Goal: Task Accomplishment & Management: Manage account settings

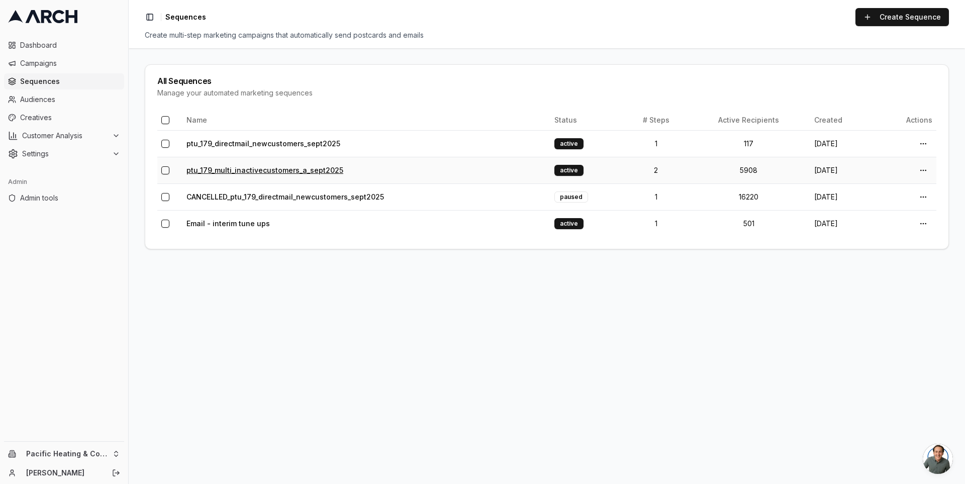
click at [270, 167] on link "ptu_179_multi_inactivecustomers_a_sept2025" at bounding box center [265, 170] width 157 height 9
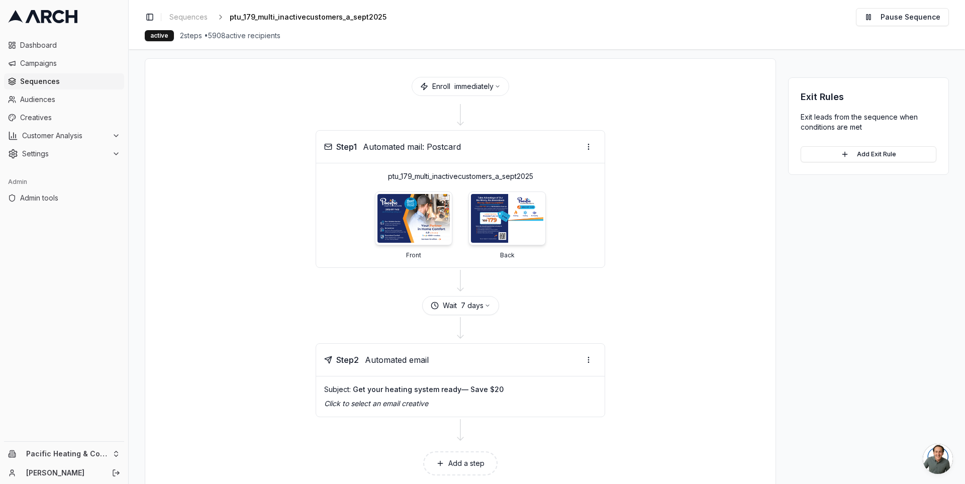
scroll to position [59, 0]
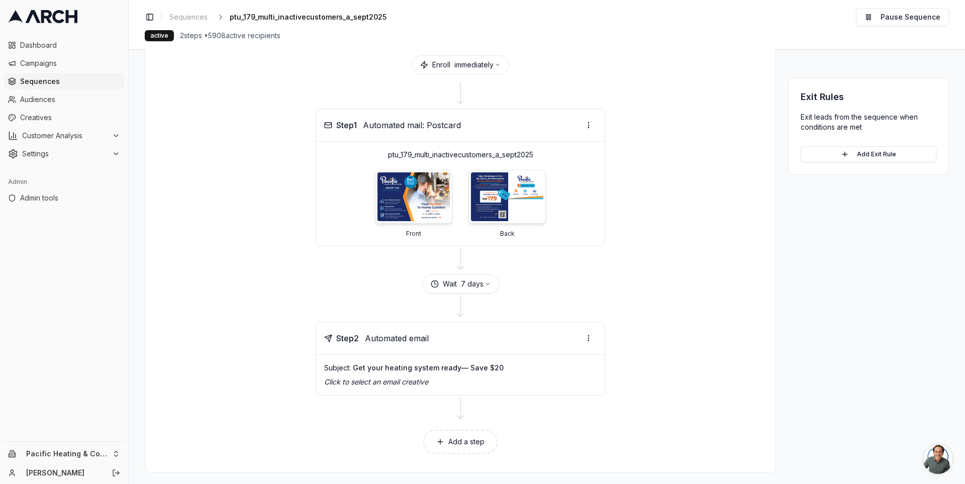
click at [376, 290] on div "Wait 7 days" at bounding box center [460, 283] width 606 height 19
click at [485, 281] on icon "button" at bounding box center [488, 284] width 6 height 6
click at [329, 294] on div at bounding box center [460, 308] width 606 height 28
click at [486, 284] on icon "button" at bounding box center [488, 284] width 6 height 6
click at [47, 111] on link "Creatives" at bounding box center [64, 118] width 120 height 16
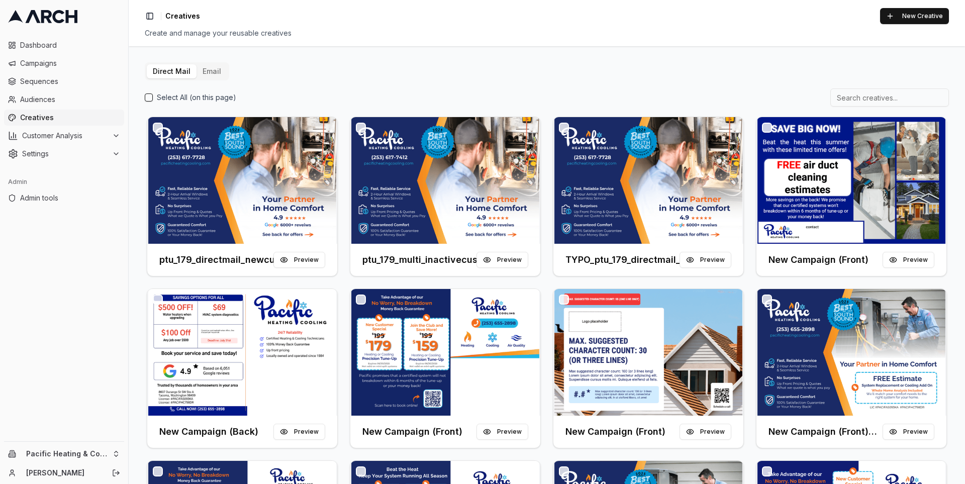
click at [215, 71] on button "Email" at bounding box center [212, 71] width 31 height 14
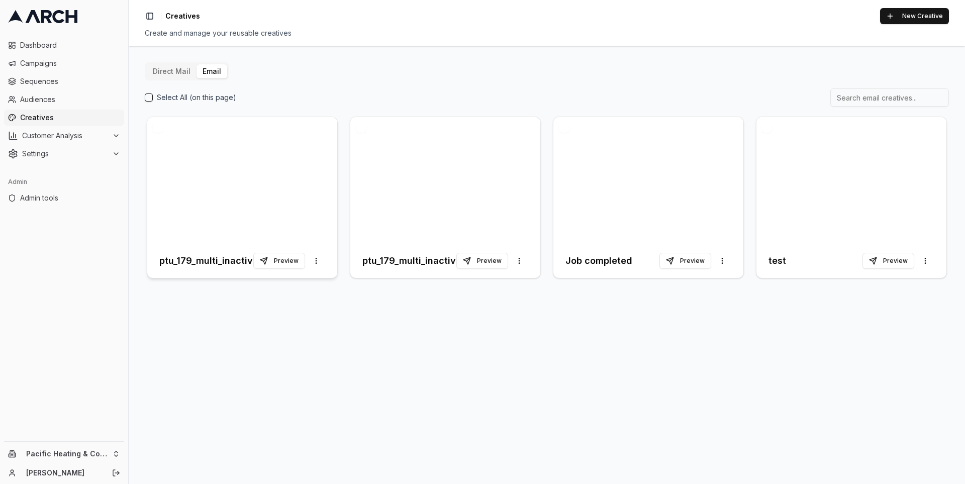
click at [208, 255] on h3 "ptu_179_multi_inactivecustomers_a_sept2025" at bounding box center [206, 261] width 94 height 14
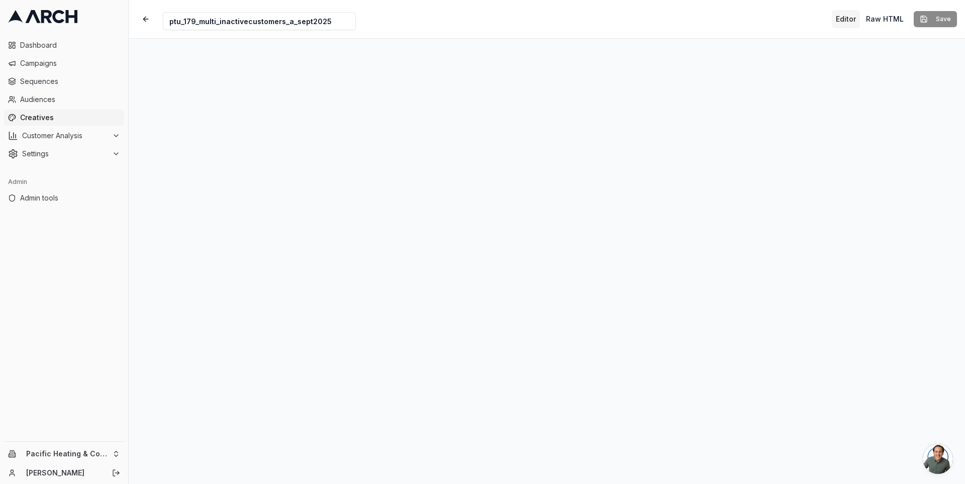
click at [319, 24] on input "ptu_179_multi_inactivecustomers_a_sept2025" at bounding box center [259, 21] width 193 height 18
click at [39, 80] on span "Sequences" at bounding box center [70, 81] width 100 height 10
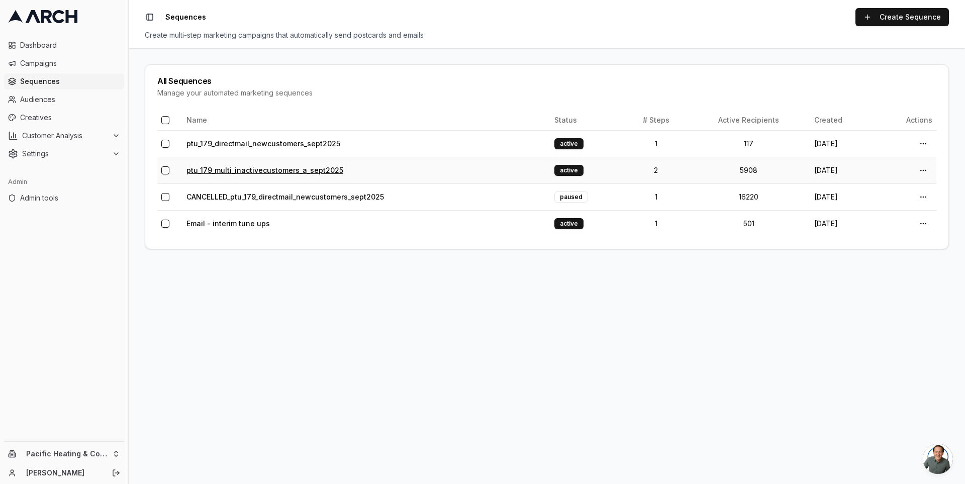
click at [237, 171] on link "ptu_179_multi_inactivecustomers_a_sept2025" at bounding box center [265, 170] width 157 height 9
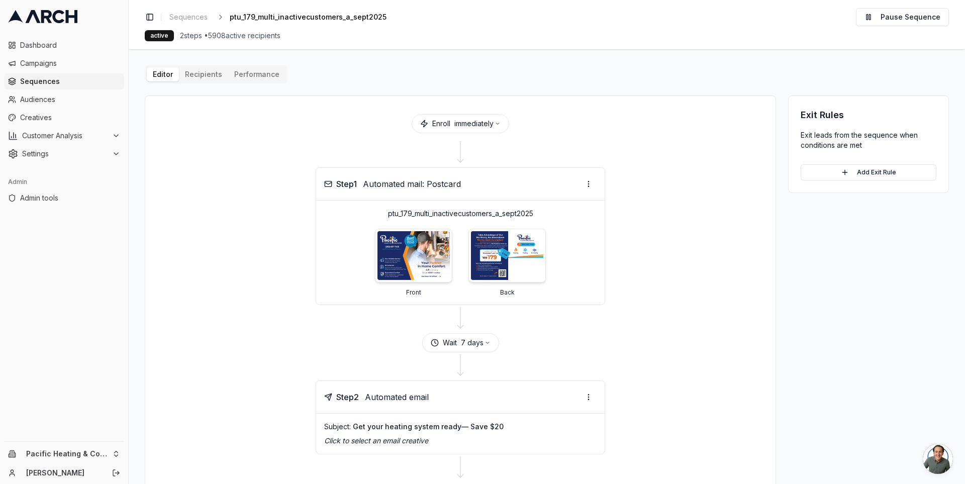
click at [203, 73] on div "Editor Recipients Performance Enroll immediately Step 1 Automated mail: Postcar…" at bounding box center [547, 298] width 804 height 466
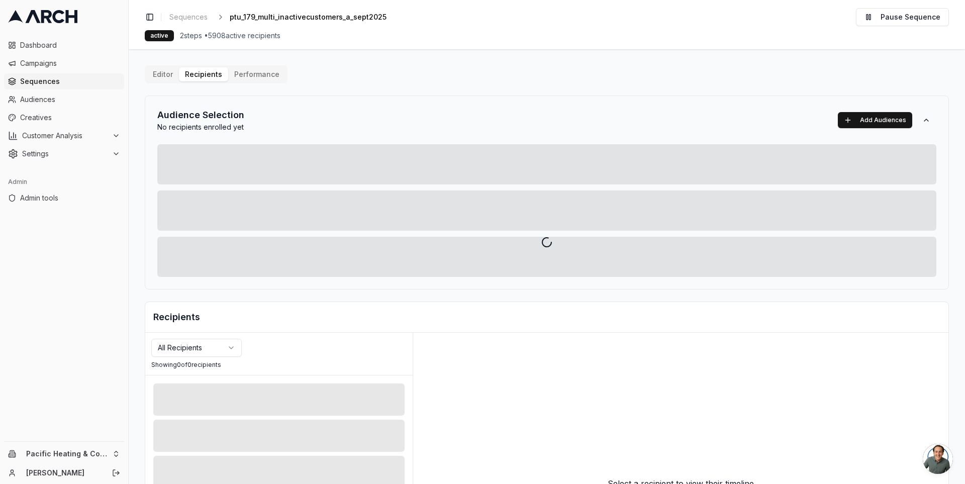
click at [356, 97] on div at bounding box center [547, 242] width 837 height 484
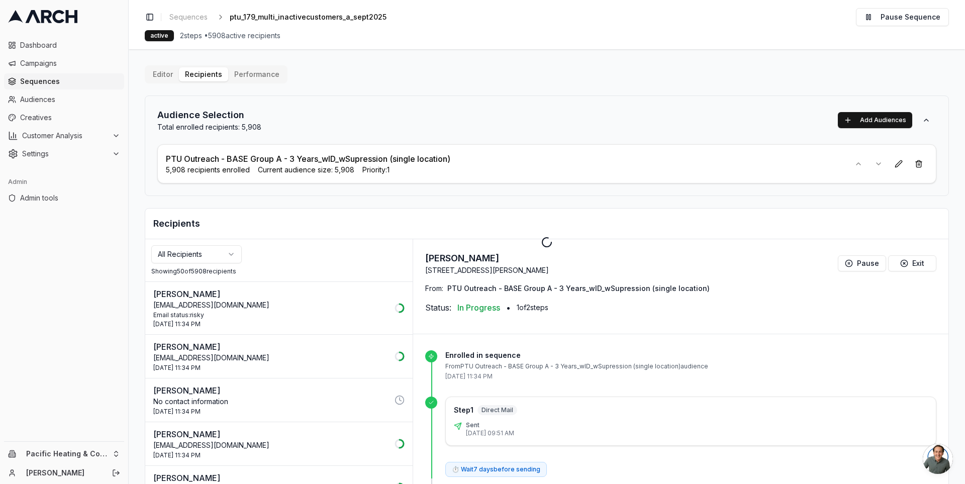
click at [766, 117] on div at bounding box center [547, 242] width 837 height 484
click at [892, 166] on button at bounding box center [899, 164] width 18 height 18
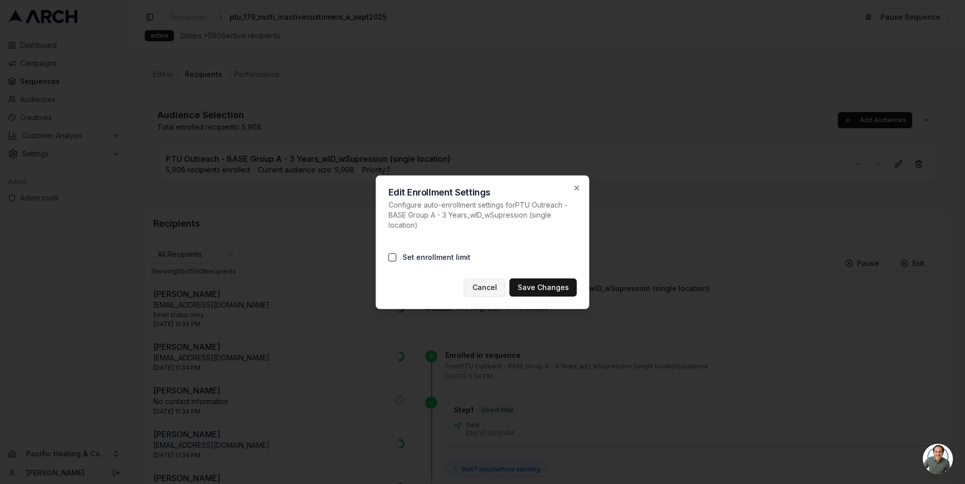
click at [490, 286] on button "Cancel" at bounding box center [485, 288] width 42 height 18
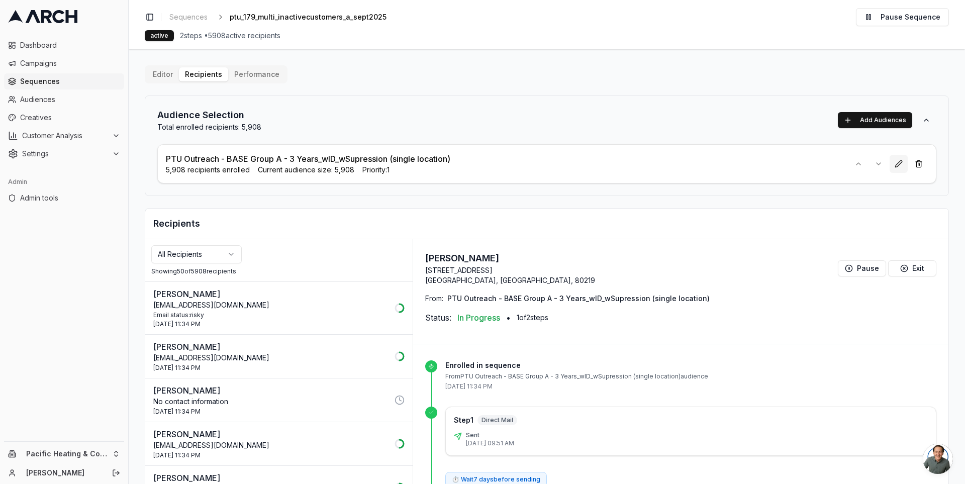
click at [893, 160] on button at bounding box center [899, 164] width 18 height 18
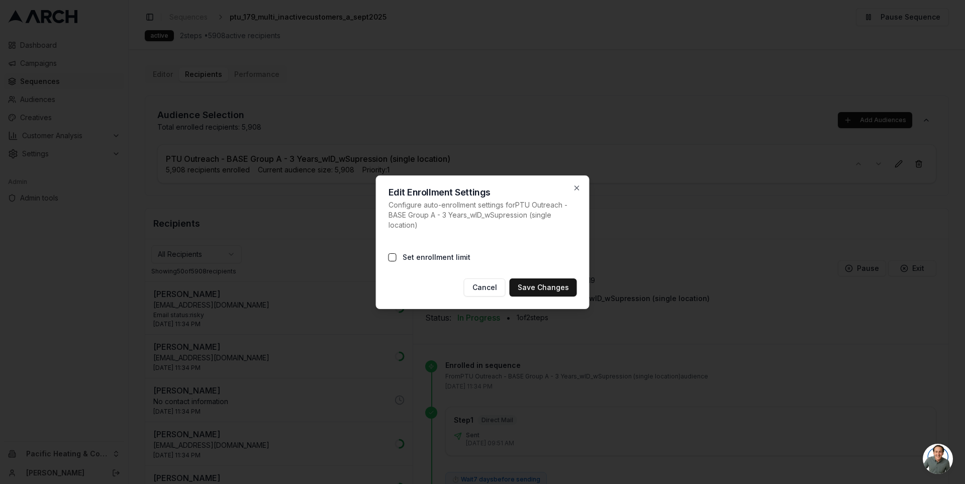
type button "on"
click at [577, 190] on icon "button" at bounding box center [577, 188] width 8 height 8
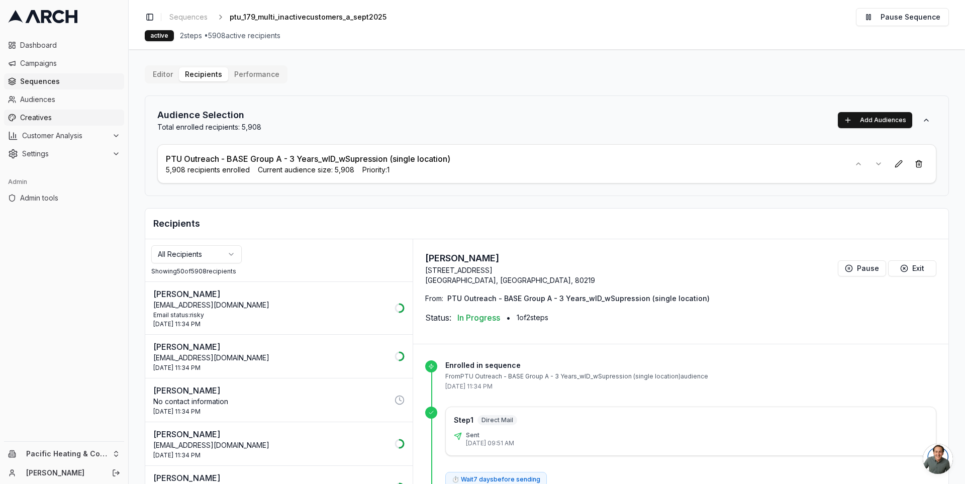
click at [43, 114] on span "Creatives" at bounding box center [70, 118] width 100 height 10
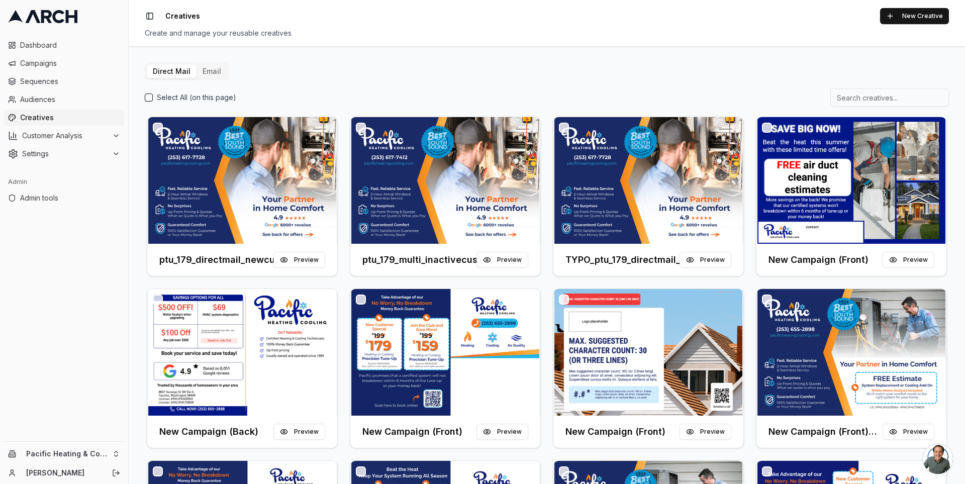
click at [212, 75] on button "Email" at bounding box center [212, 71] width 31 height 14
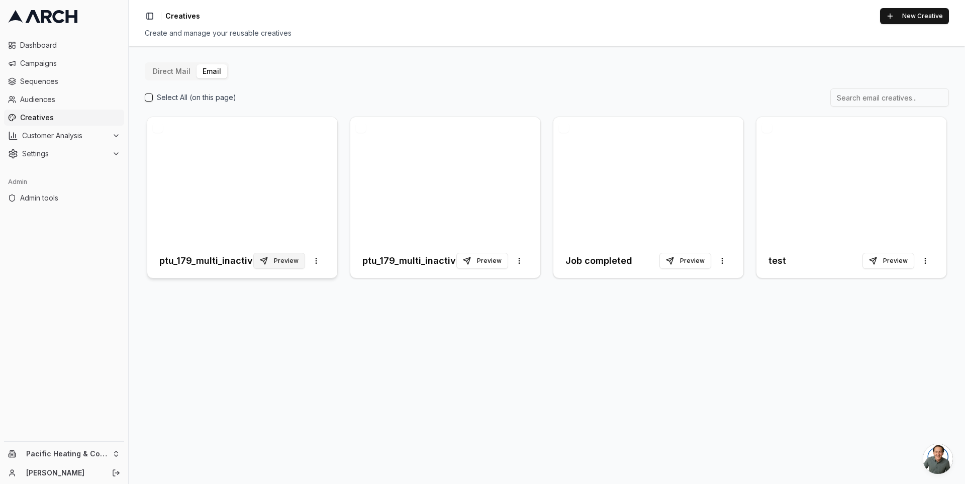
click at [287, 258] on button "Preview" at bounding box center [279, 261] width 52 height 16
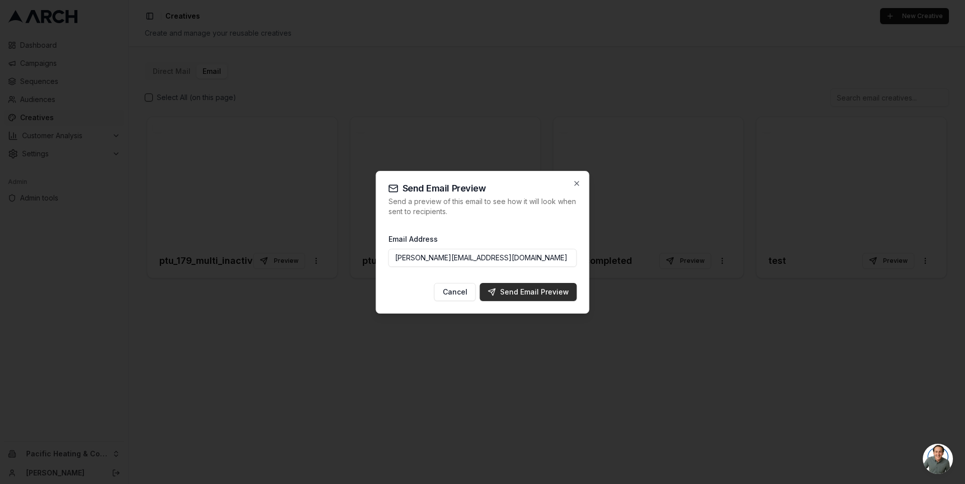
click at [525, 294] on div "Send Email Preview" at bounding box center [528, 292] width 81 height 10
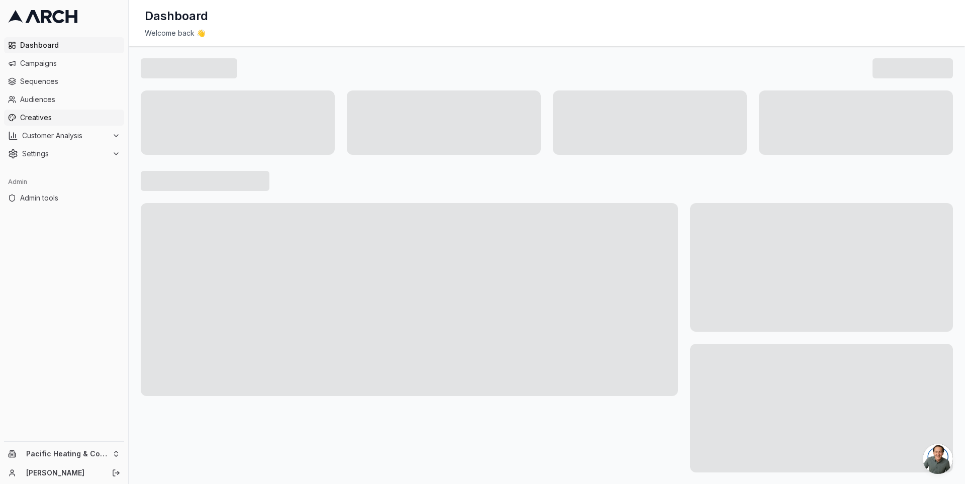
click at [69, 111] on link "Creatives" at bounding box center [64, 118] width 120 height 16
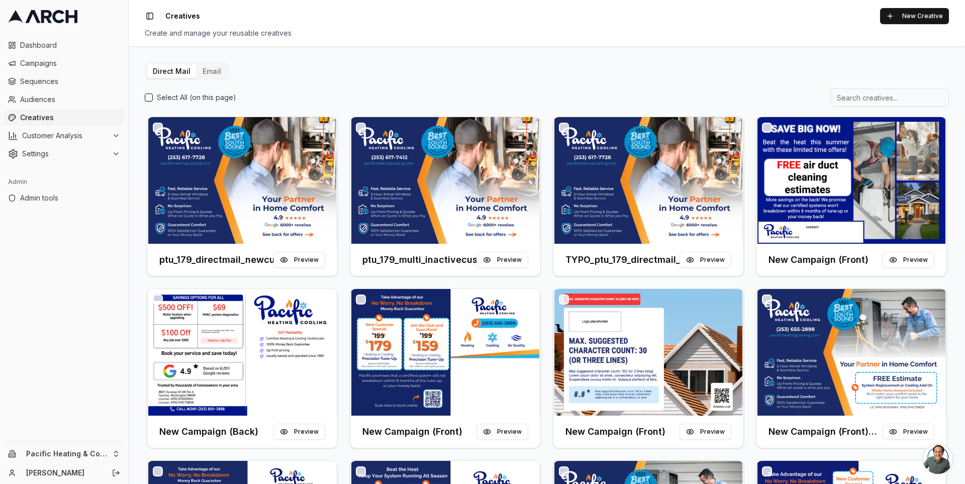
click at [212, 67] on button "Email" at bounding box center [212, 71] width 31 height 14
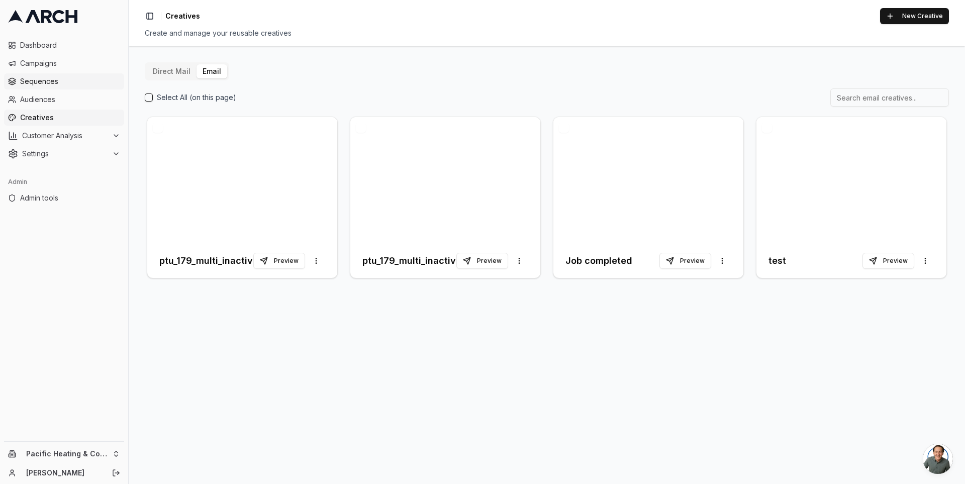
click at [73, 84] on span "Sequences" at bounding box center [70, 81] width 100 height 10
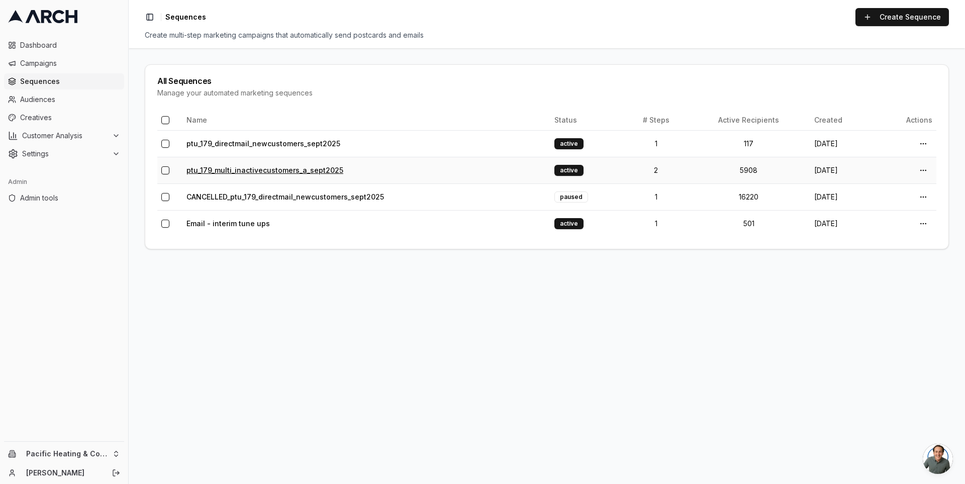
click at [256, 168] on link "ptu_179_multi_inactivecustomers_a_sept2025" at bounding box center [265, 170] width 157 height 9
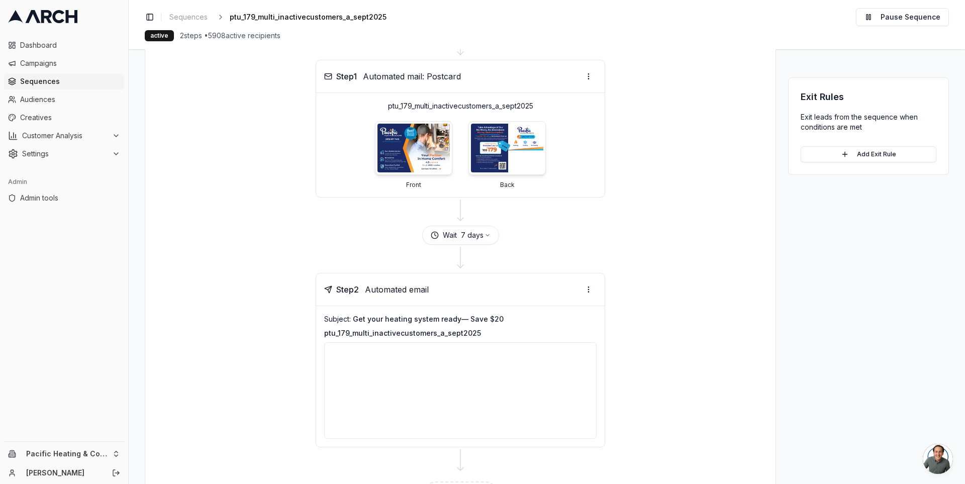
scroll to position [107, 0]
click at [863, 155] on button "Add Exit Rule" at bounding box center [869, 154] width 136 height 16
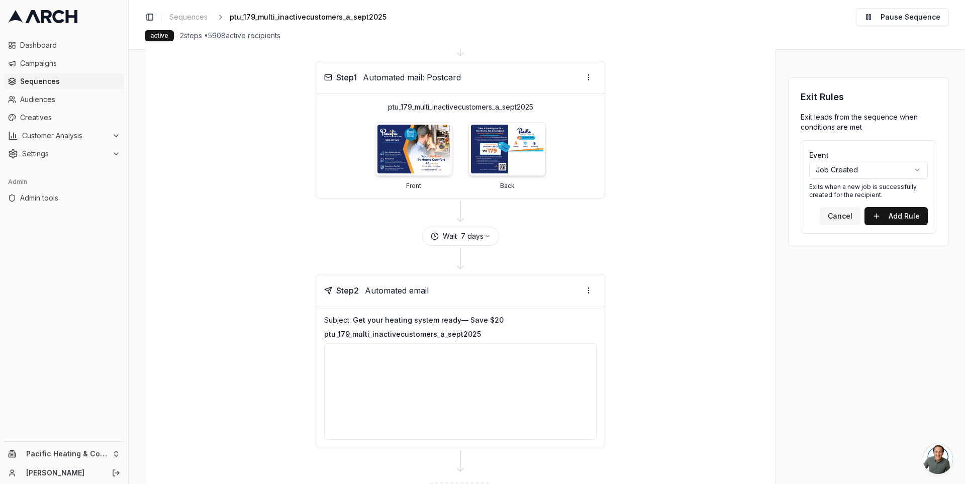
click at [842, 216] on button "Cancel" at bounding box center [840, 216] width 41 height 18
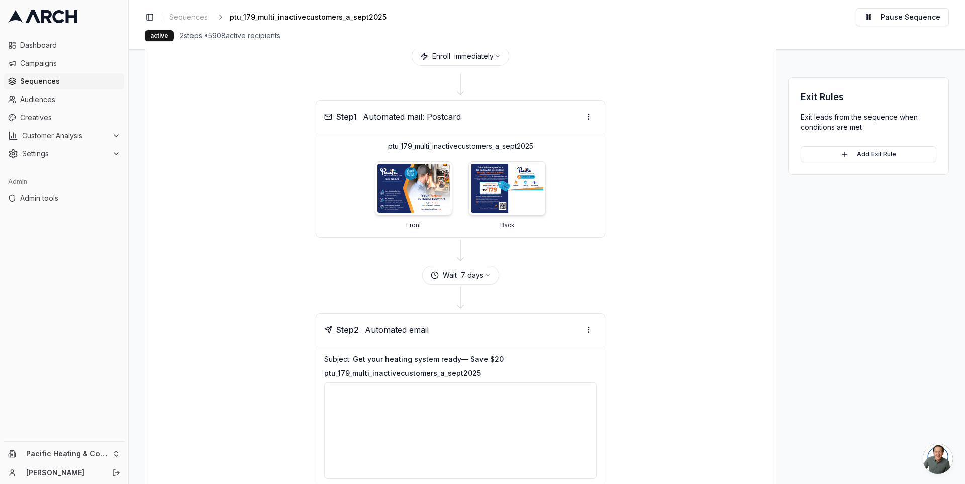
scroll to position [159, 0]
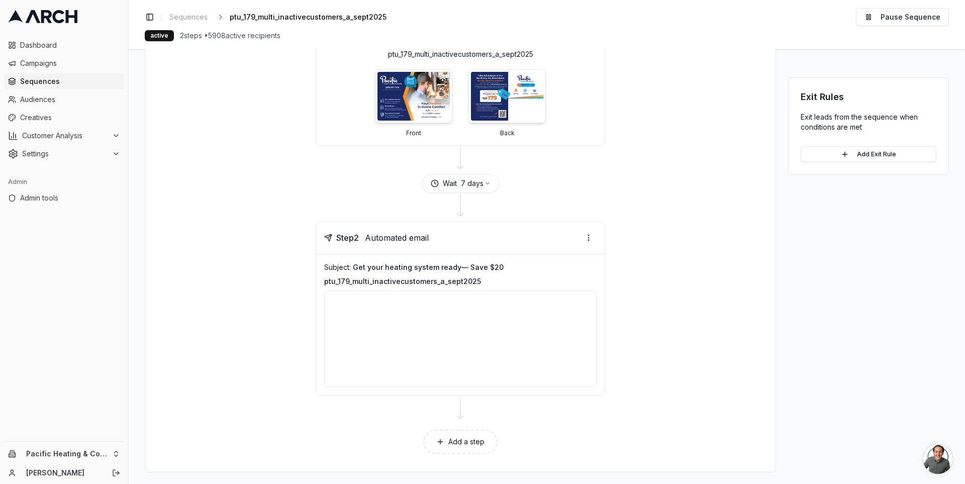
click at [828, 118] on p "Exit leads from the sequence when conditions are met" at bounding box center [869, 122] width 136 height 20
click at [838, 121] on p "Exit leads from the sequence when conditions are met" at bounding box center [869, 122] width 136 height 20
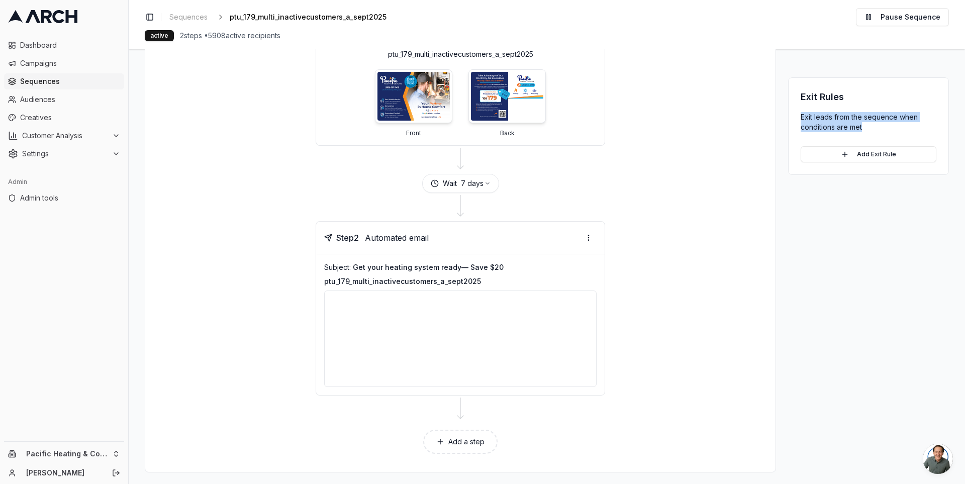
click at [838, 121] on p "Exit leads from the sequence when conditions are met" at bounding box center [869, 122] width 136 height 20
click at [831, 122] on p "Exit leads from the sequence when conditions are met" at bounding box center [869, 122] width 136 height 20
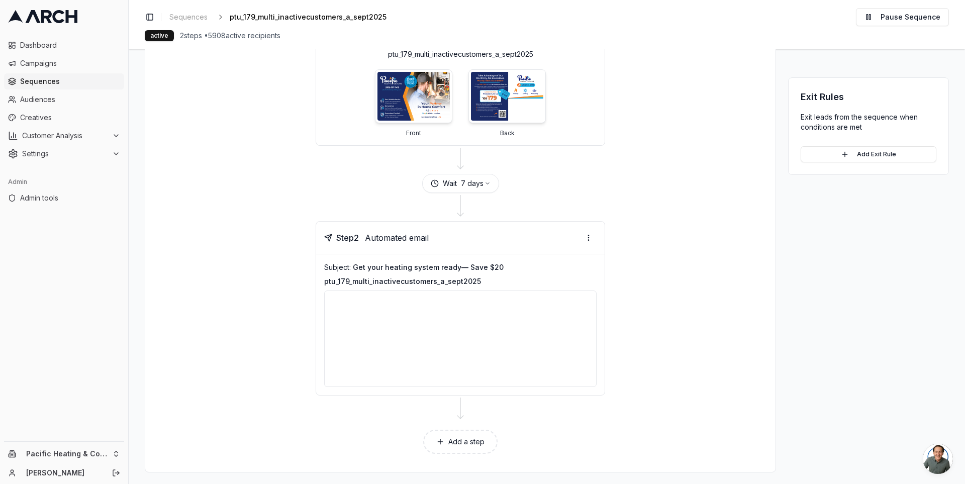
click at [813, 96] on h3 "Exit Rules" at bounding box center [869, 97] width 136 height 14
click at [828, 104] on div "Exit Rules Exit leads from the sequence when conditions are met Add Exit Rule" at bounding box center [868, 126] width 161 height 98
click at [839, 160] on button "Add Exit Rule" at bounding box center [869, 154] width 136 height 16
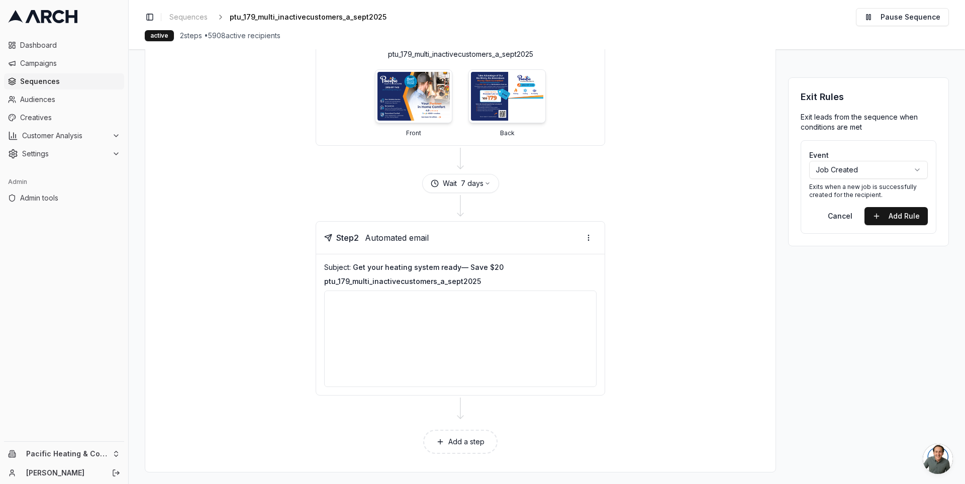
click at [863, 169] on html "Dashboard Campaigns Sequences Audiences Creatives Customer Analysis Settings Ad…" at bounding box center [482, 242] width 965 height 484
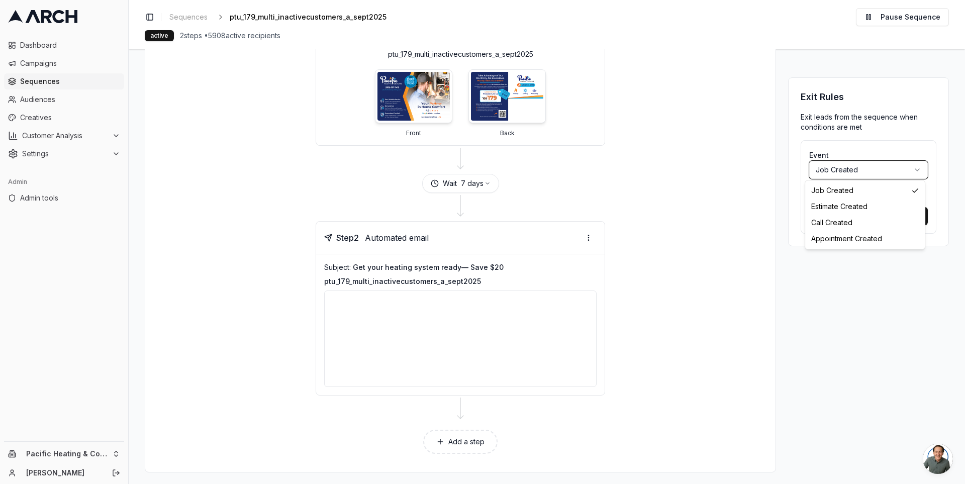
click at [863, 169] on html "Dashboard Campaigns Sequences Audiences Creatives Customer Analysis Settings Ad…" at bounding box center [482, 242] width 965 height 484
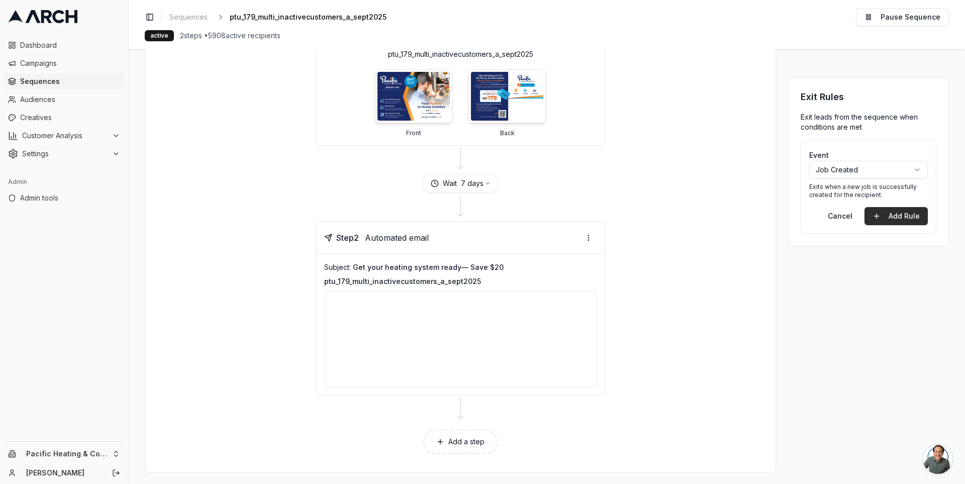
click at [903, 219] on button "Add Rule" at bounding box center [896, 216] width 63 height 18
click at [920, 165] on html "Dashboard Campaigns Sequences Audiences Creatives Customer Analysis Settings Ad…" at bounding box center [482, 242] width 965 height 484
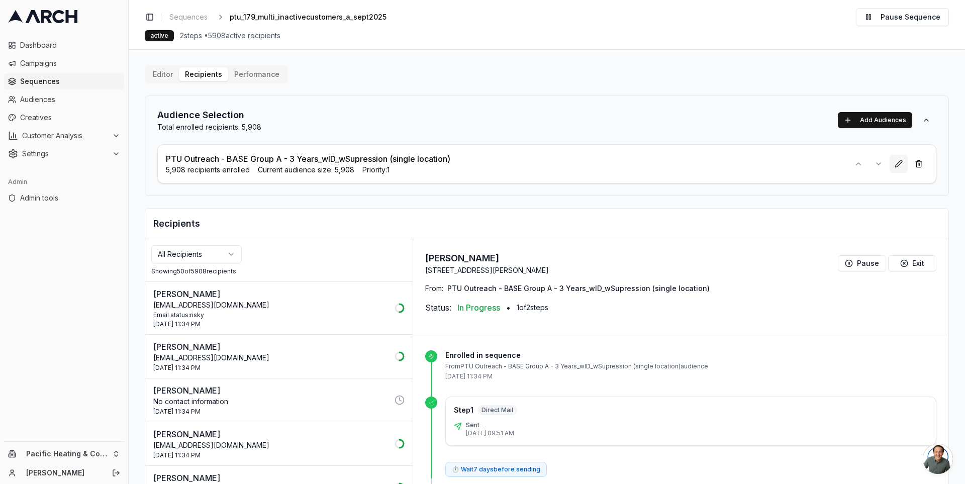
click at [898, 165] on button at bounding box center [899, 164] width 18 height 18
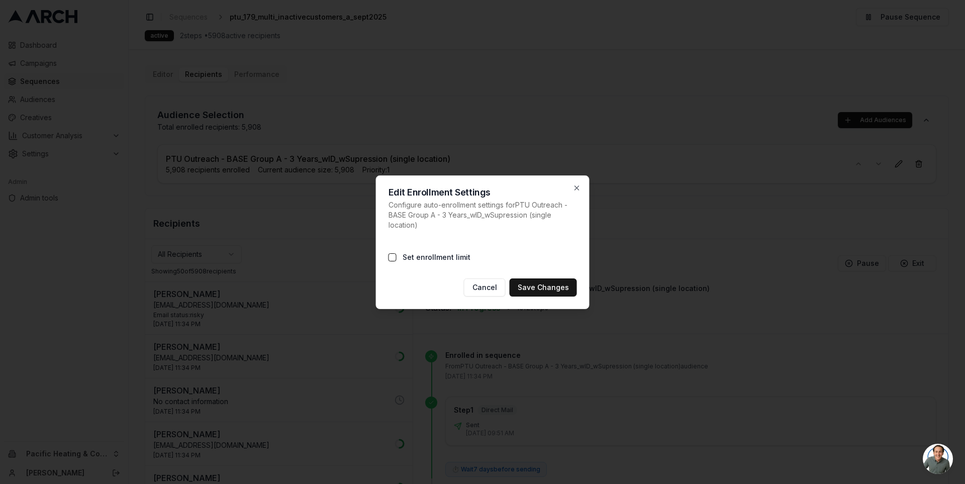
click at [422, 258] on label "Set enrollment limit" at bounding box center [437, 257] width 68 height 10
click at [397, 258] on button "Set enrollment limit" at bounding box center [393, 257] width 8 height 8
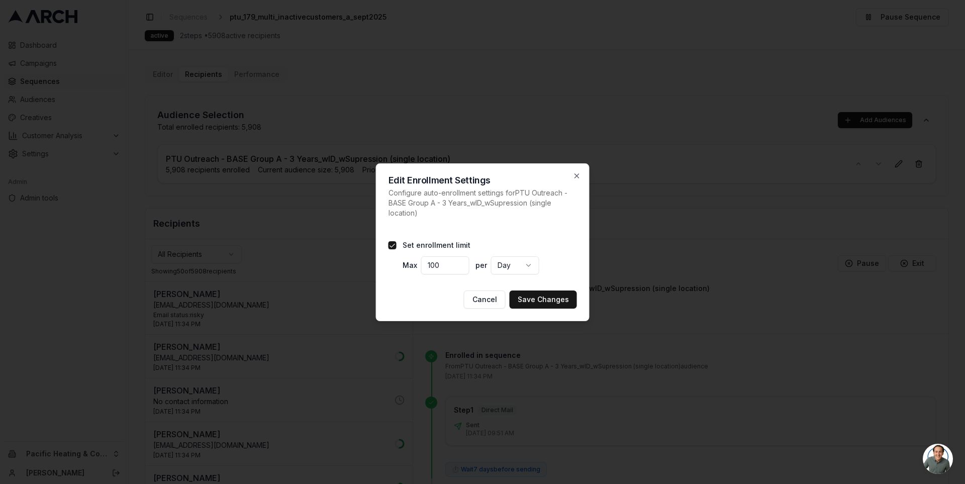
click at [430, 265] on input "100" at bounding box center [445, 265] width 48 height 18
click at [427, 265] on input "1" at bounding box center [445, 265] width 48 height 18
type input "500"
click at [545, 299] on button "Save Changes" at bounding box center [543, 300] width 67 height 18
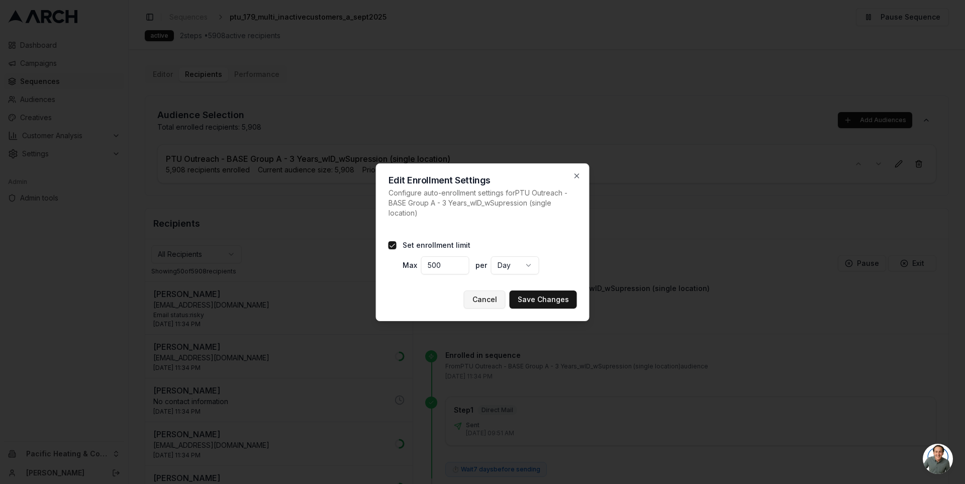
click at [492, 301] on button "Cancel" at bounding box center [485, 300] width 42 height 18
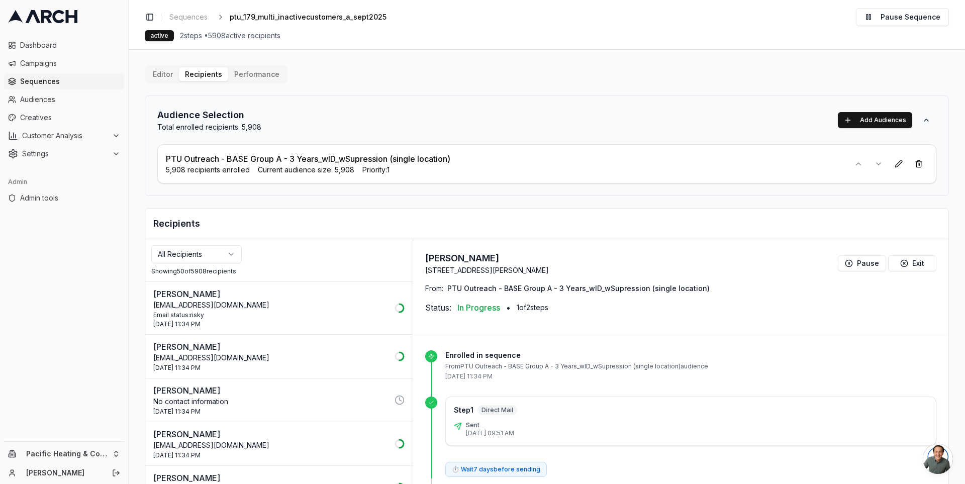
click at [312, 98] on div "Audience Selection Total enrolled recipients: 5,908 Add Audiences PTU Outreach …" at bounding box center [547, 146] width 804 height 101
click at [418, 41] on div "Toggle Sidebar Sequences ptu_179_multi_inactivecustomers_a_sept2025 Edit Pause …" at bounding box center [547, 24] width 837 height 49
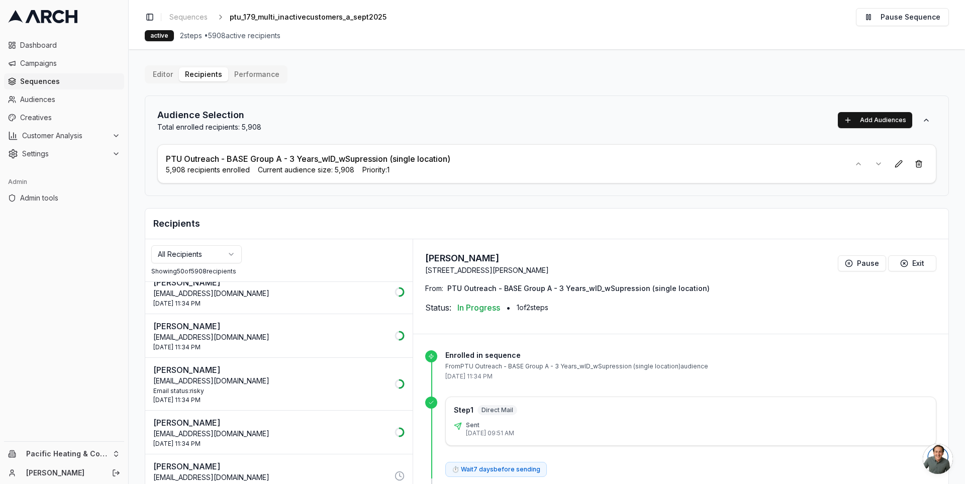
click at [161, 66] on div "Editor Recipients Performance" at bounding box center [216, 74] width 143 height 18
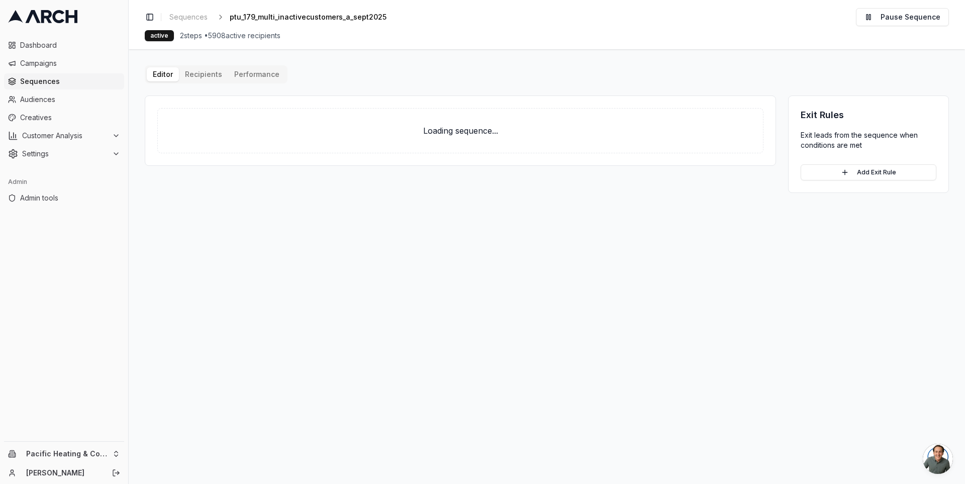
click at [154, 80] on button "Editor" at bounding box center [163, 74] width 32 height 14
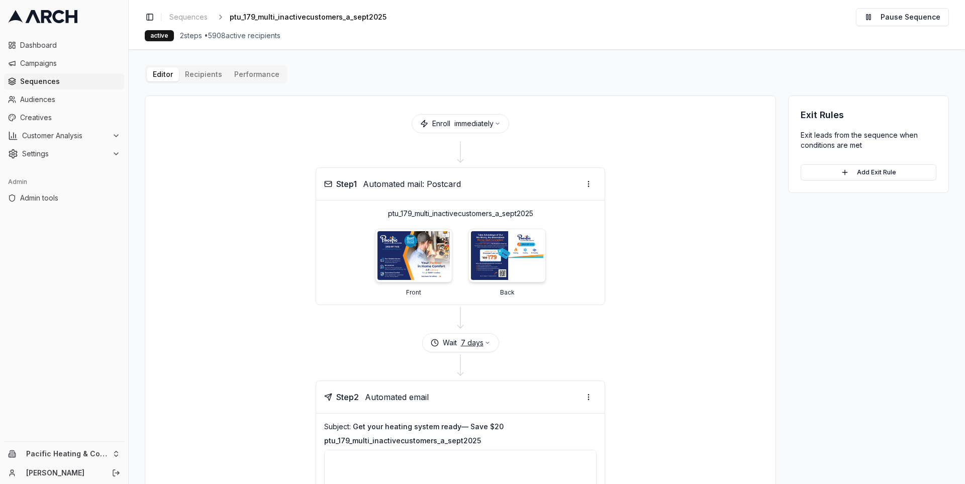
click at [479, 338] on button "7 days" at bounding box center [476, 343] width 30 height 10
click at [464, 400] on button "Cancel" at bounding box center [466, 400] width 33 height 16
type input "7"
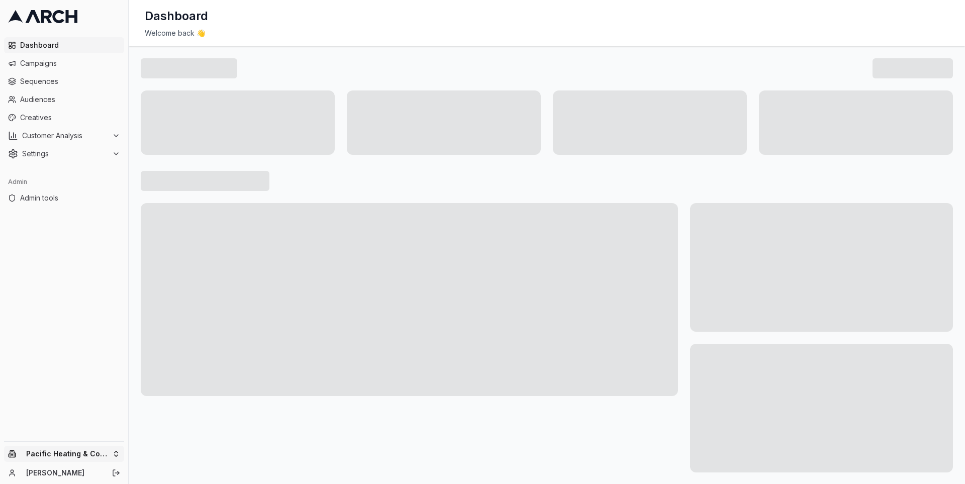
click at [107, 449] on html "Dashboard Campaigns Sequences Audiences Creatives Customer Analysis Settings Ad…" at bounding box center [482, 242] width 965 height 484
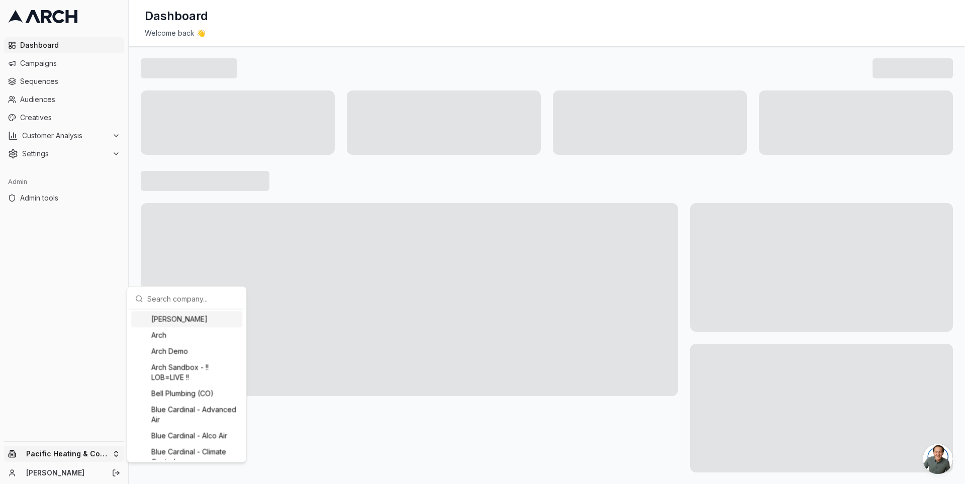
click at [167, 295] on input "text" at bounding box center [192, 299] width 91 height 20
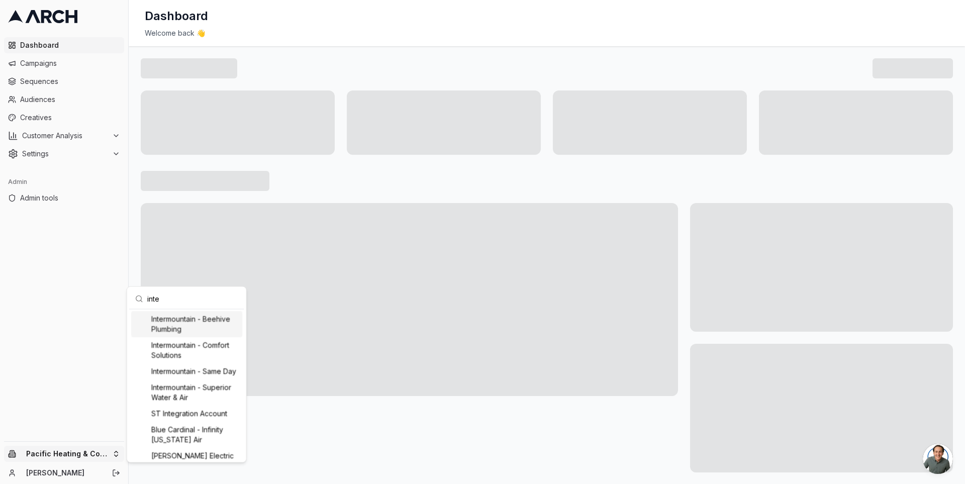
type input "inter"
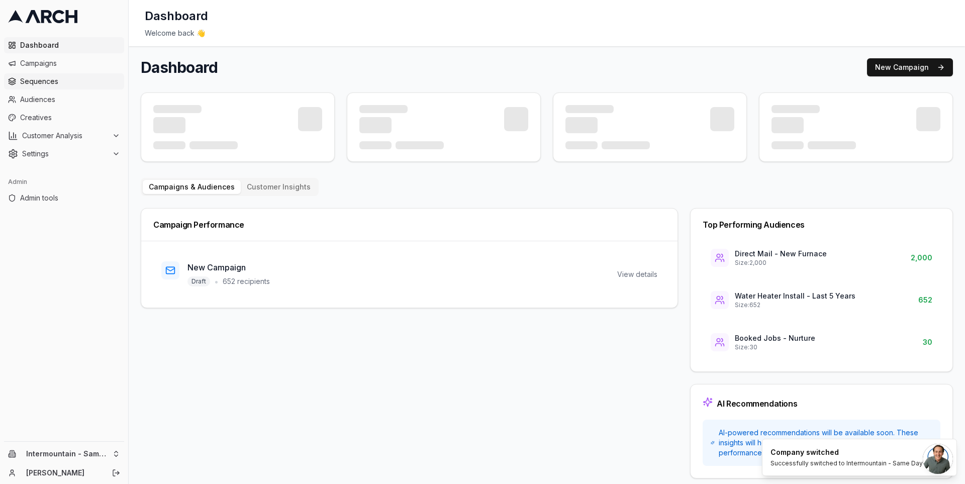
click at [58, 74] on link "Sequences" at bounding box center [64, 81] width 120 height 16
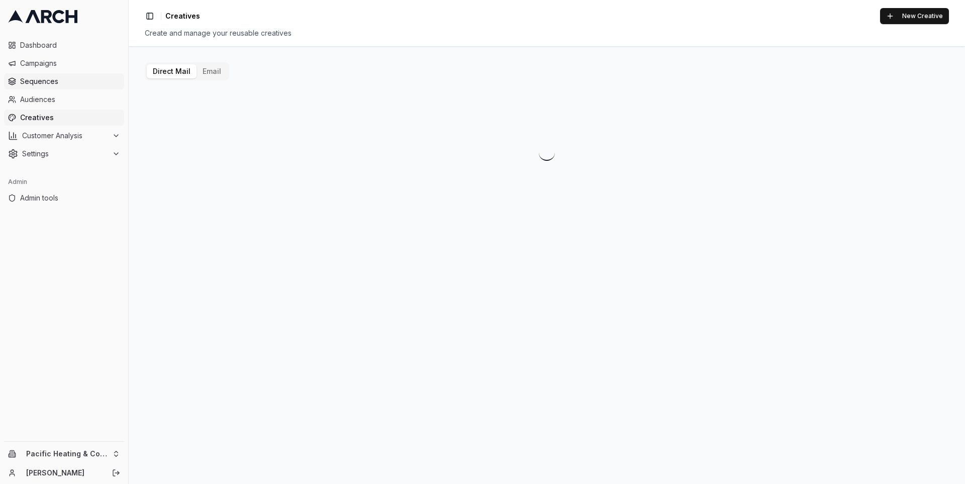
click at [42, 82] on span "Sequences" at bounding box center [70, 81] width 100 height 10
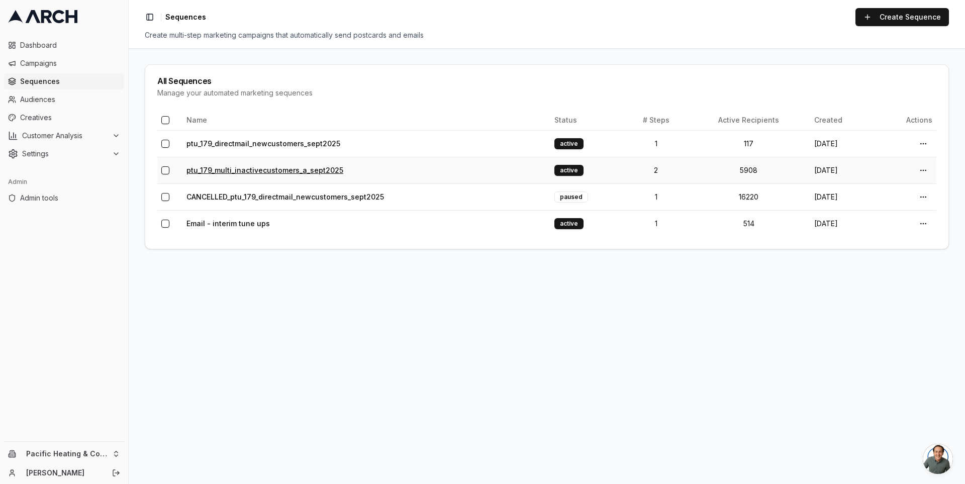
click at [260, 169] on link "ptu_179_multi_inactivecustomers_a_sept2025" at bounding box center [265, 170] width 157 height 9
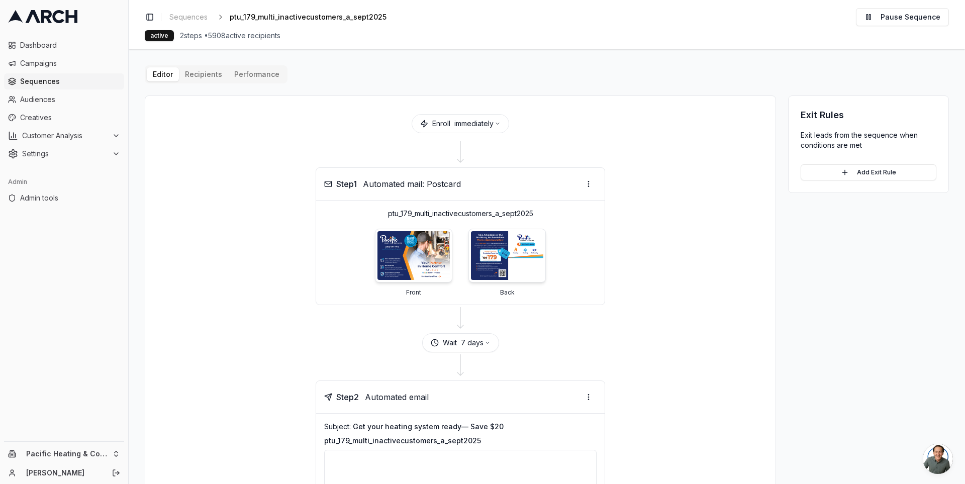
click at [142, 107] on main "Editor Recipients Performance Enroll immediately Step 1 Automated mail: Postcar…" at bounding box center [547, 266] width 837 height 435
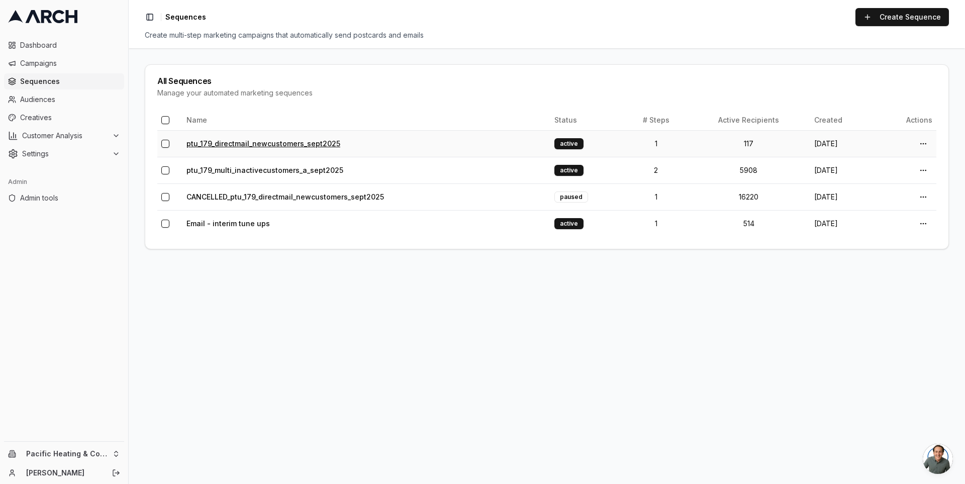
click at [258, 144] on link "ptu_179_directmail_newcustomers_sept2025" at bounding box center [264, 143] width 154 height 9
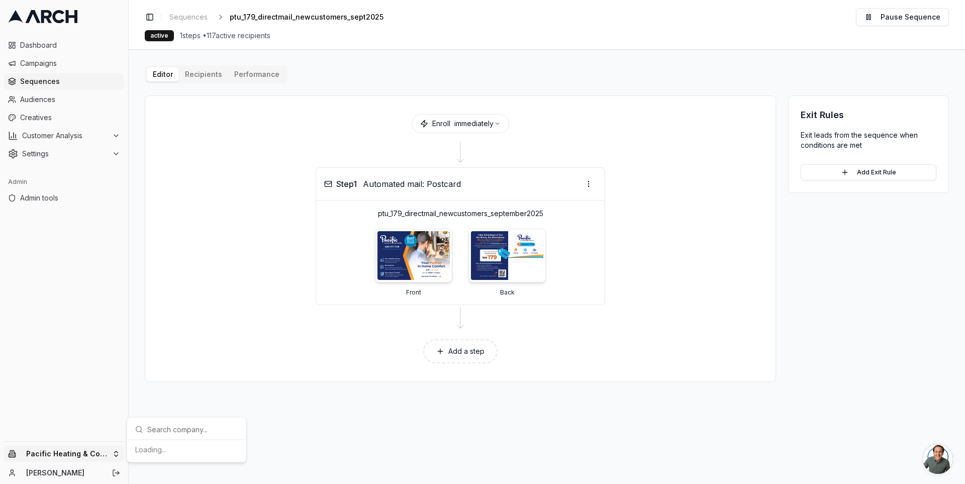
click at [89, 450] on html "Dashboard Campaigns Sequences Audiences Creatives Customer Analysis Settings Ad…" at bounding box center [482, 242] width 965 height 484
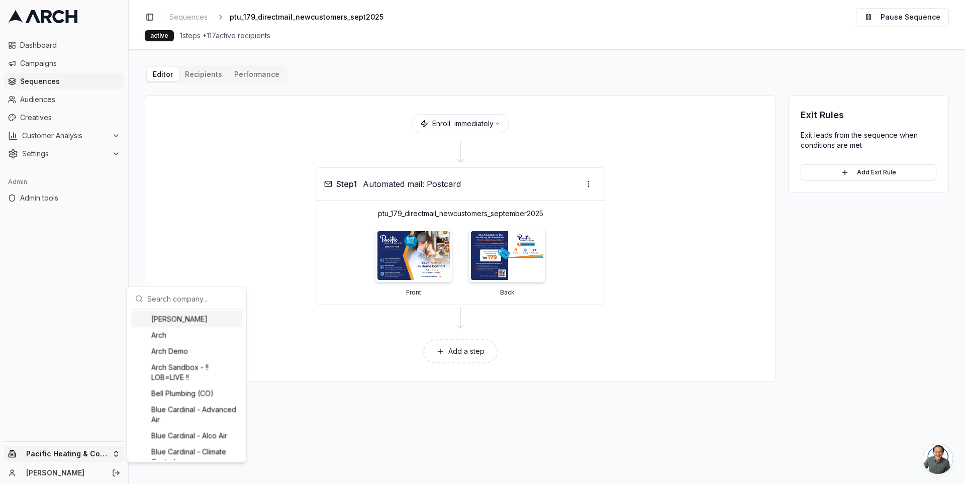
click at [173, 298] on input "text" at bounding box center [192, 299] width 91 height 20
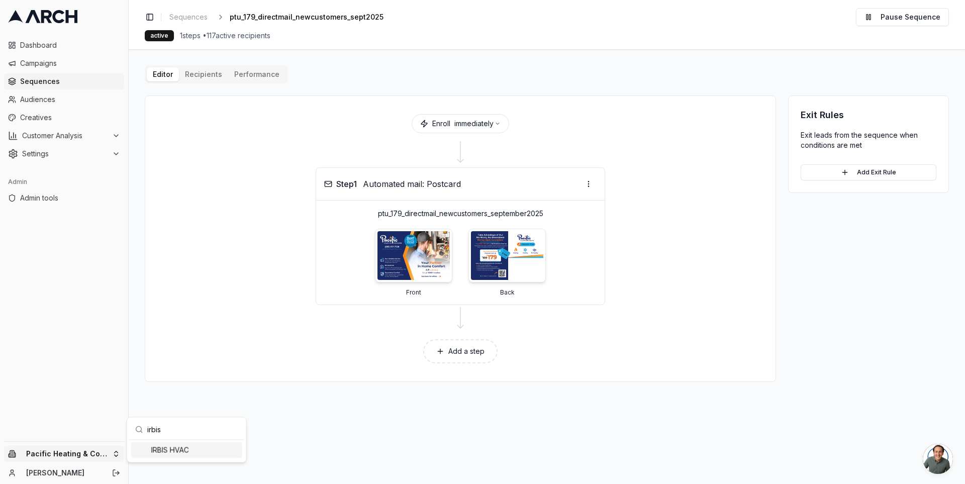
type input "irbis"
click at [168, 452] on div "IRBIS HVAC" at bounding box center [186, 450] width 111 height 16
click at [135, 261] on html "Dashboard Campaigns Sequences Audiences Creatives Customer Analysis Settings Ad…" at bounding box center [482, 242] width 965 height 484
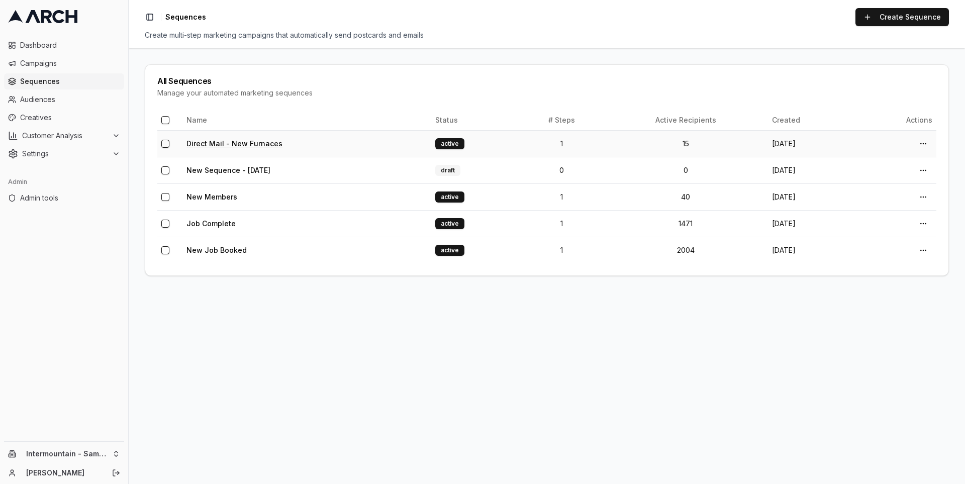
click at [230, 144] on link "Direct Mail - New Furnaces" at bounding box center [235, 143] width 96 height 9
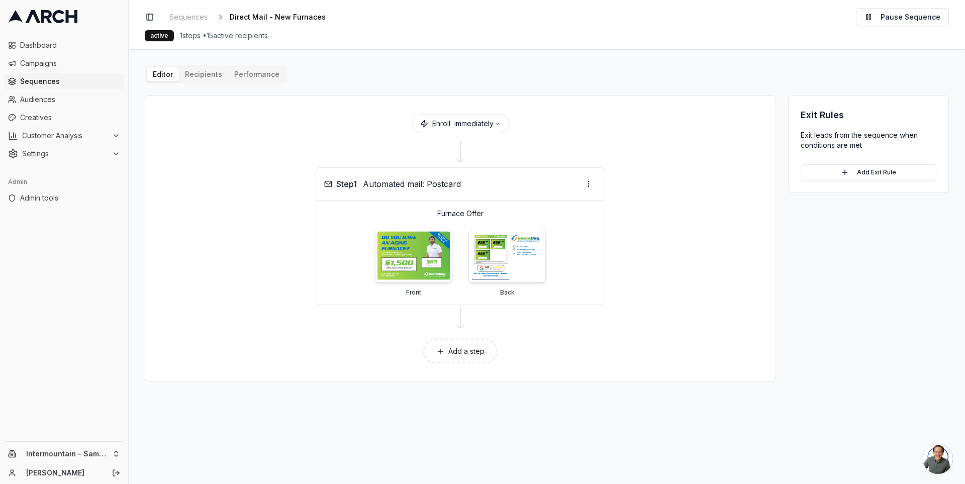
click at [203, 69] on div "Editor Recipients Performance Enroll immediately Step 1 Automated mail: Postcar…" at bounding box center [547, 223] width 804 height 317
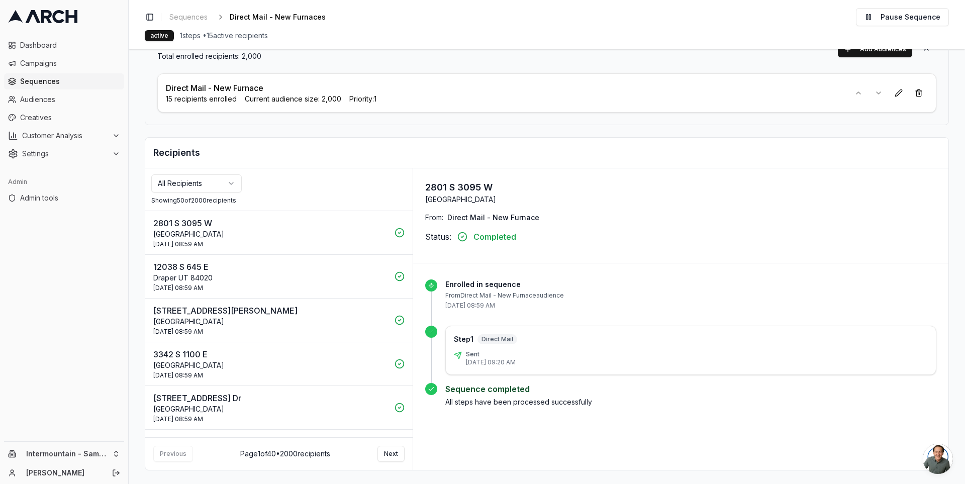
scroll to position [18, 0]
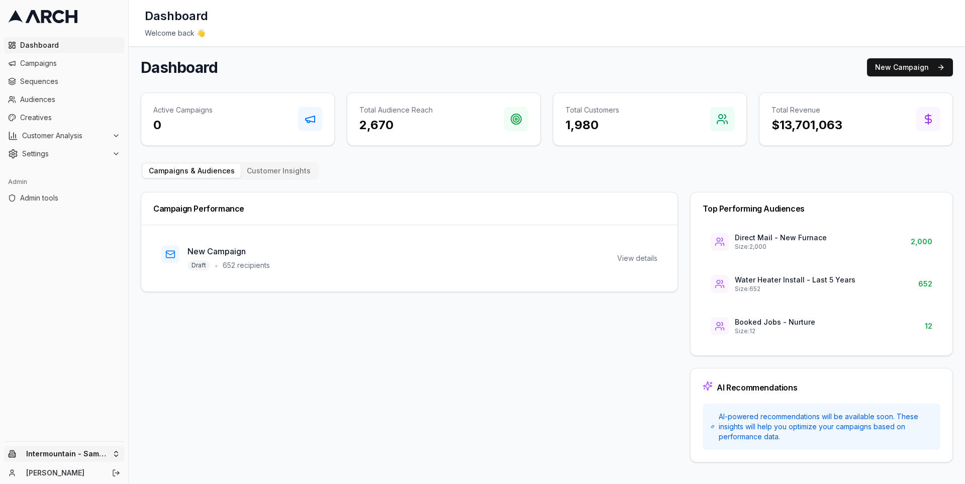
click at [113, 454] on html "Dashboard Campaigns Sequences Audiences Creatives Customer Analysis Settings Ad…" at bounding box center [482, 242] width 965 height 484
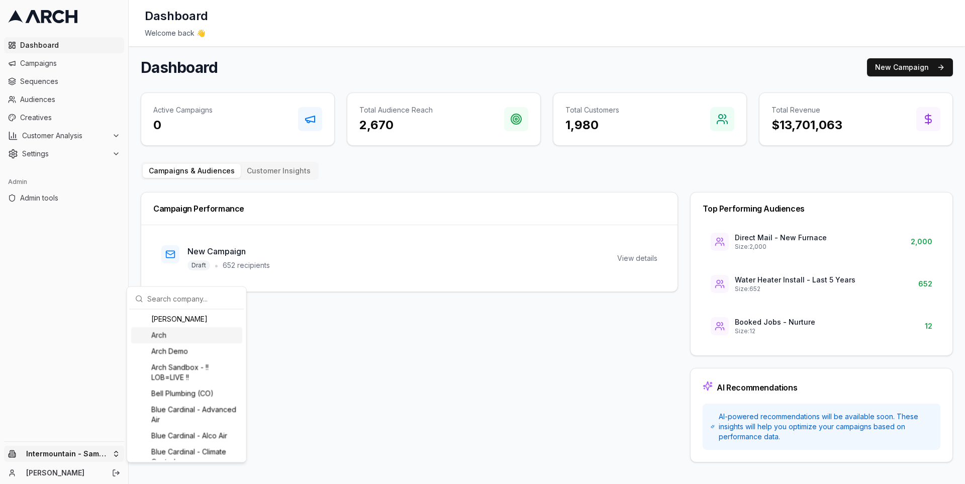
click at [179, 336] on div "Arch" at bounding box center [186, 335] width 111 height 16
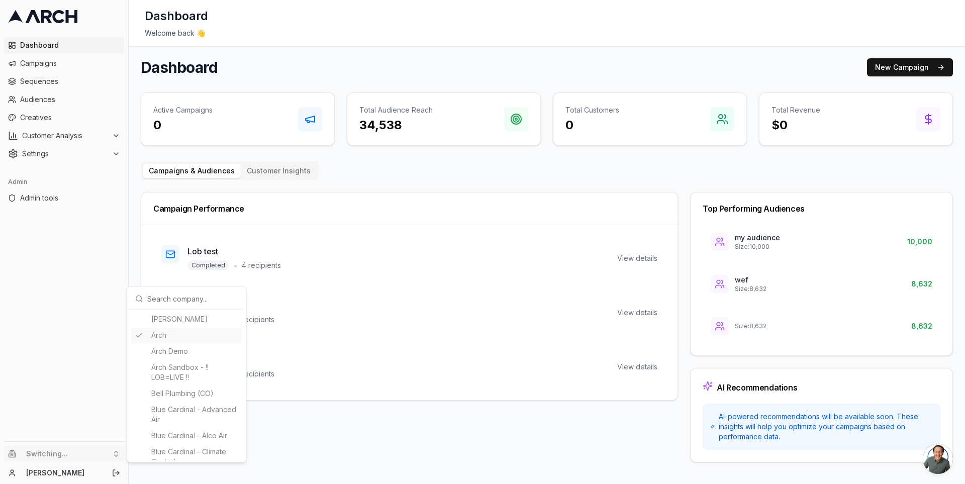
click at [41, 78] on html "Dashboard Campaigns Sequences Audiences Creatives Customer Analysis Settings Ad…" at bounding box center [482, 242] width 965 height 484
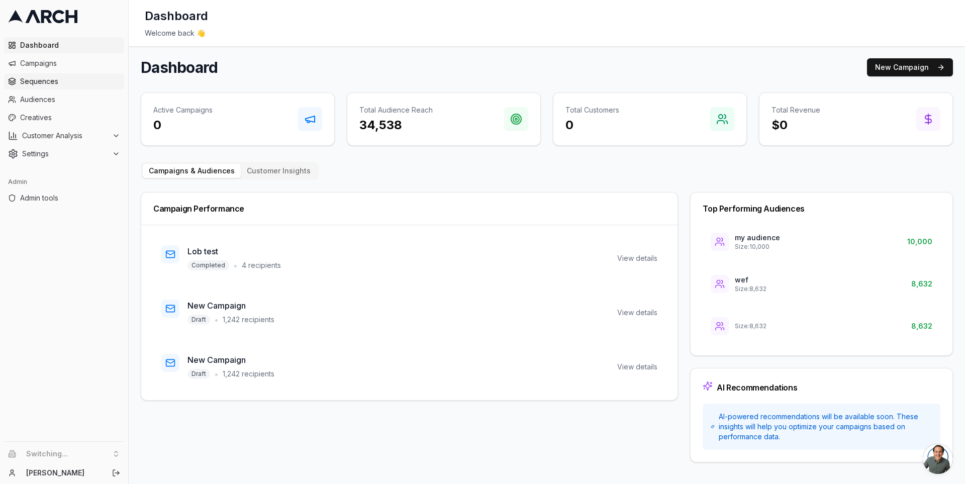
click at [35, 80] on span "Sequences" at bounding box center [70, 81] width 100 height 10
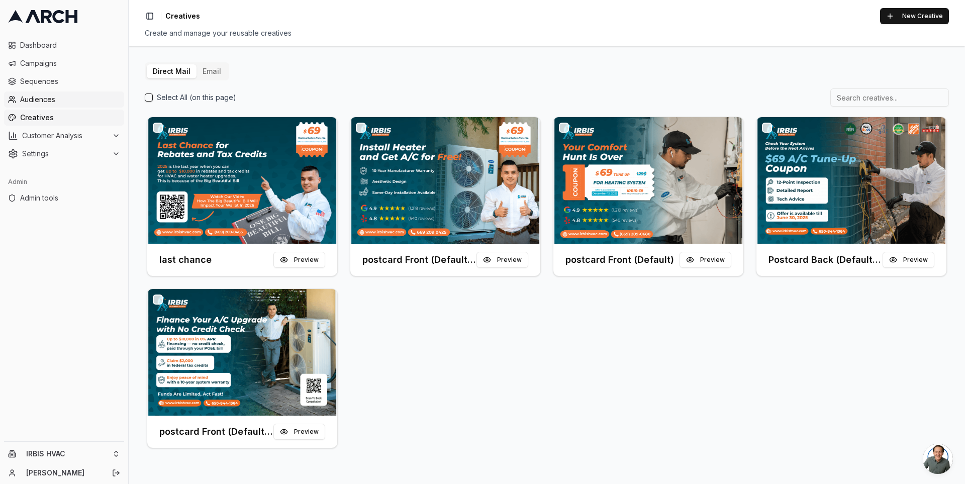
click at [68, 97] on span "Audiences" at bounding box center [70, 100] width 100 height 10
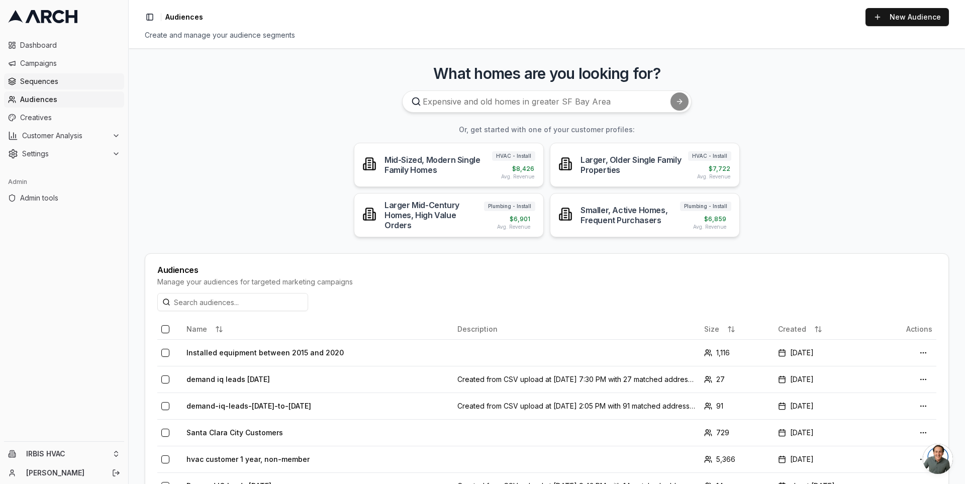
click at [64, 79] on span "Sequences" at bounding box center [70, 81] width 100 height 10
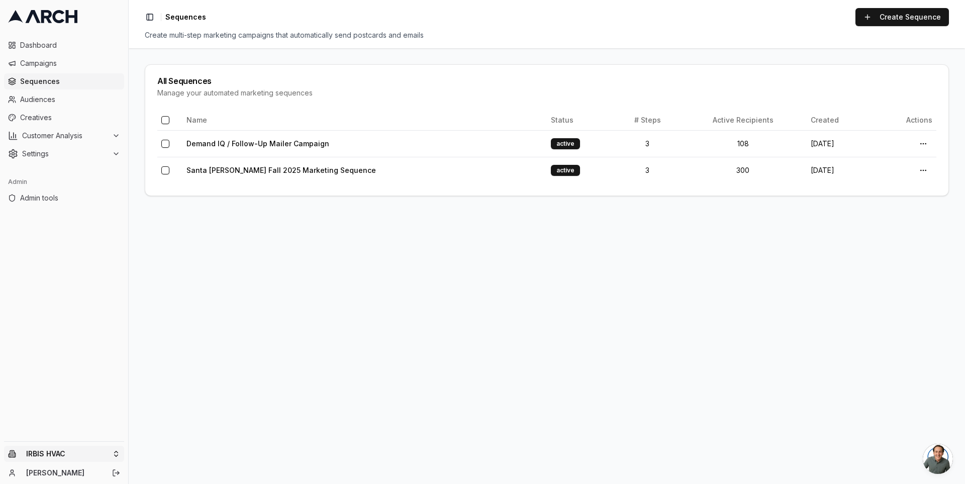
click at [118, 457] on html "Dashboard Campaigns Sequences Audiences Creatives Customer Analysis Settings Ad…" at bounding box center [482, 242] width 965 height 484
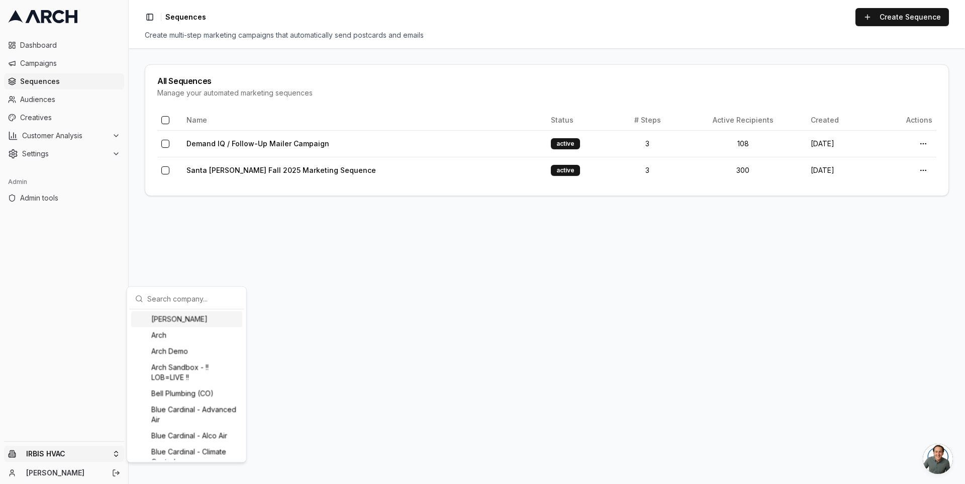
click at [176, 303] on input "text" at bounding box center [192, 299] width 91 height 20
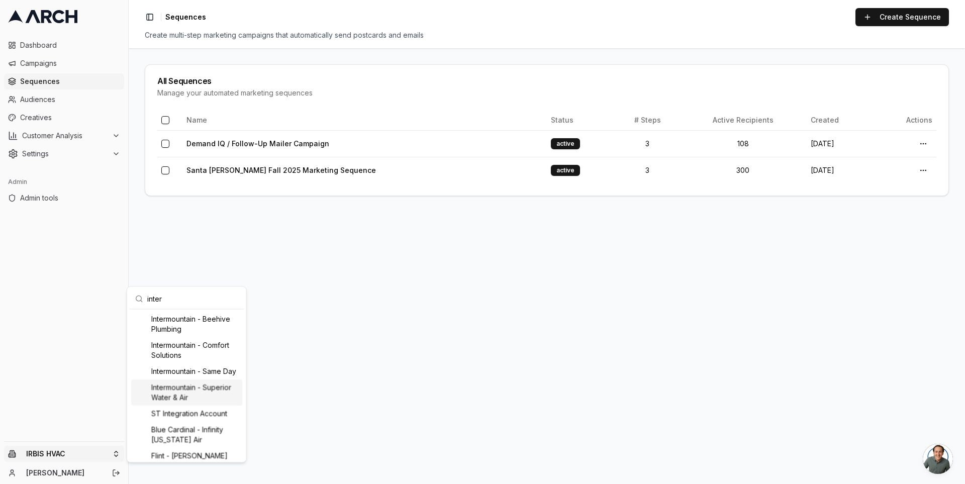
type input "inter"
click at [203, 400] on div "Intermountain - Superior Water & Air" at bounding box center [186, 393] width 111 height 26
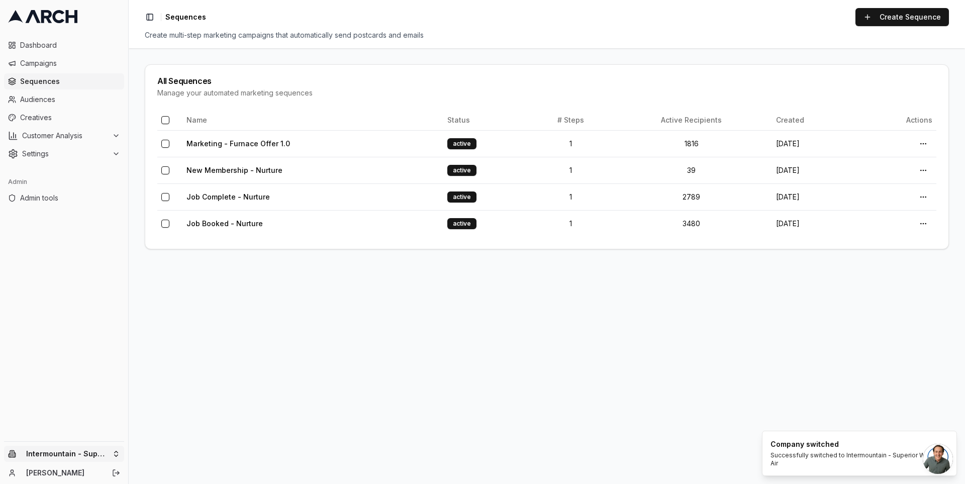
click at [111, 453] on html "Dashboard Campaigns Sequences Audiences Creatives Customer Analysis Settings Ad…" at bounding box center [482, 242] width 965 height 484
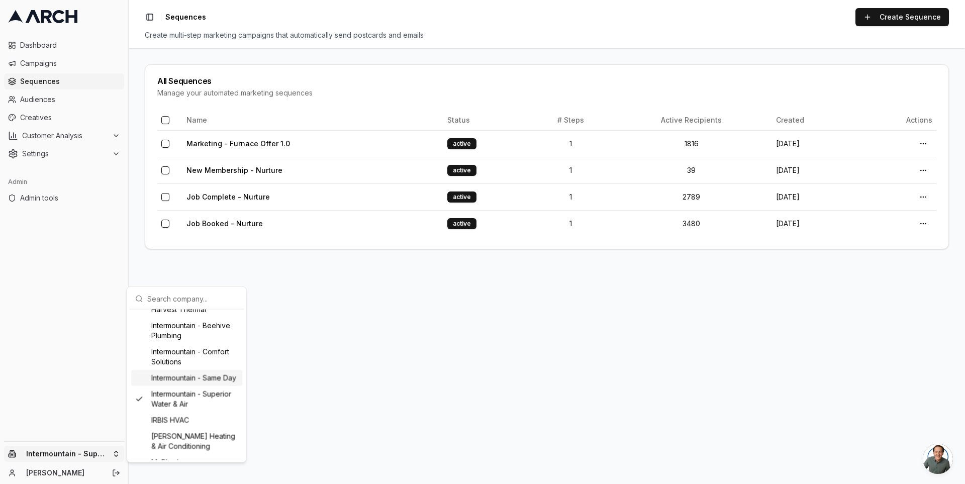
scroll to position [707, 0]
click at [169, 387] on div "Intermountain - Same Day" at bounding box center [186, 379] width 111 height 16
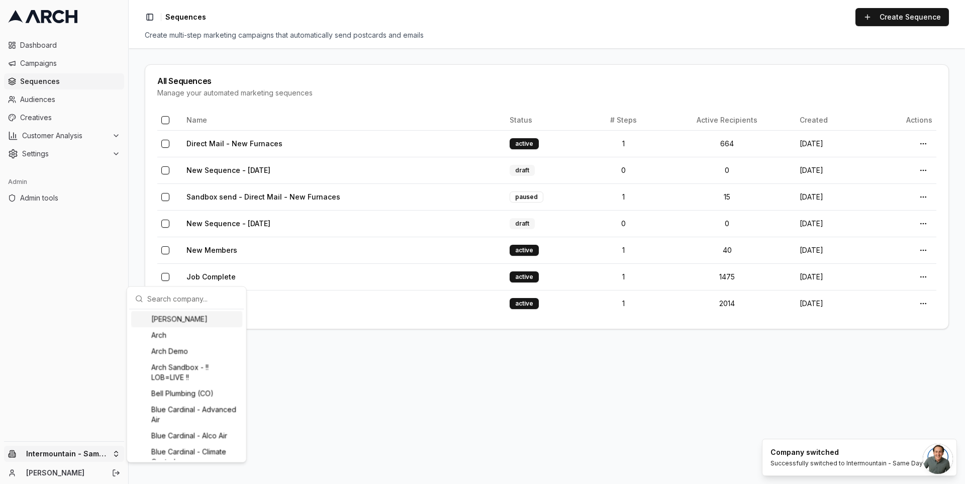
click at [112, 454] on html "Dashboard Campaigns Sequences Audiences Creatives Customer Analysis Settings Ad…" at bounding box center [482, 242] width 965 height 484
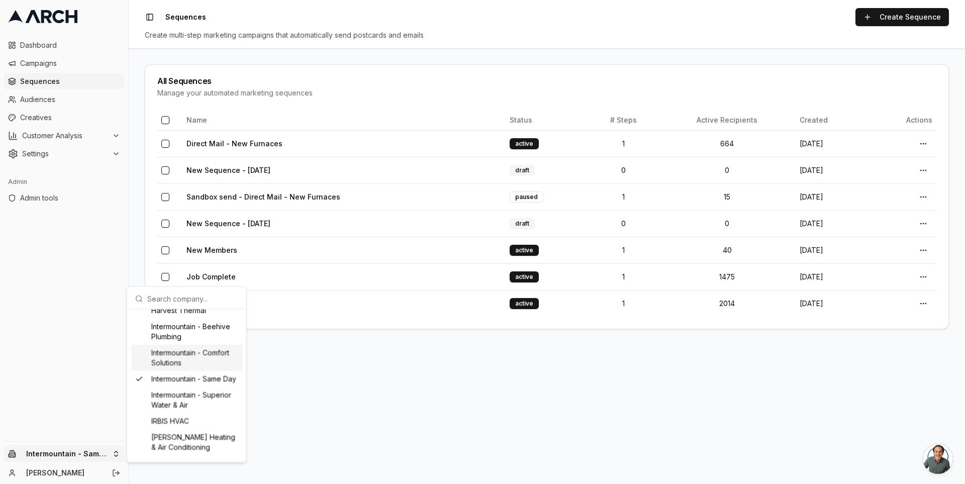
scroll to position [706, 0]
click at [187, 370] on div "Intermountain - Comfort Solutions" at bounding box center [186, 358] width 111 height 26
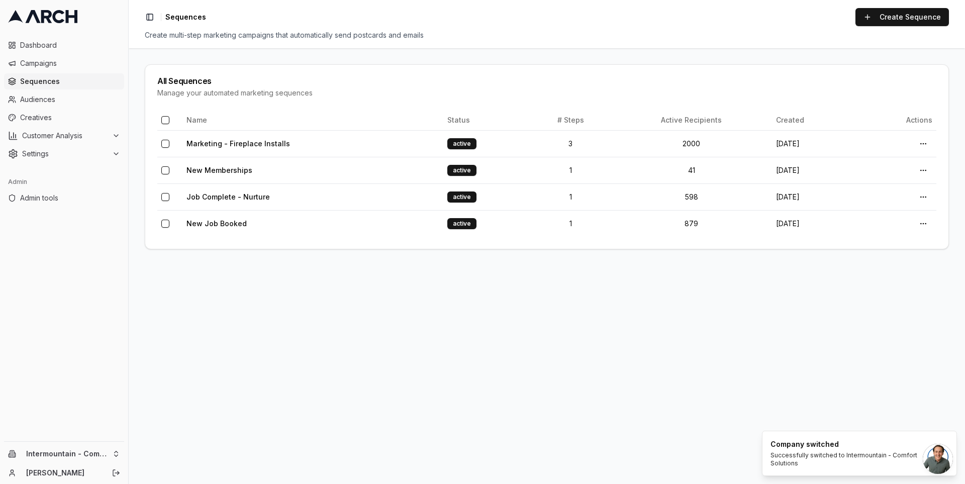
click at [238, 306] on main "All Sequences Manage your automated marketing sequences Name Status # Steps Act…" at bounding box center [547, 266] width 837 height 436
click at [238, 142] on link "Marketing - Fireplace Installs" at bounding box center [239, 143] width 104 height 9
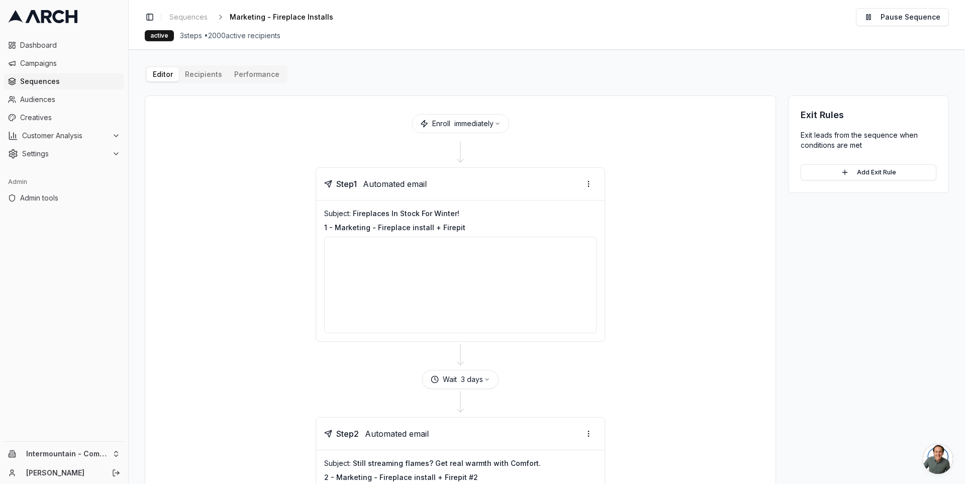
click at [724, 91] on div "Editor Recipients Performance Enroll immediately Step 1 Automated email Subject…" at bounding box center [547, 491] width 804 height 853
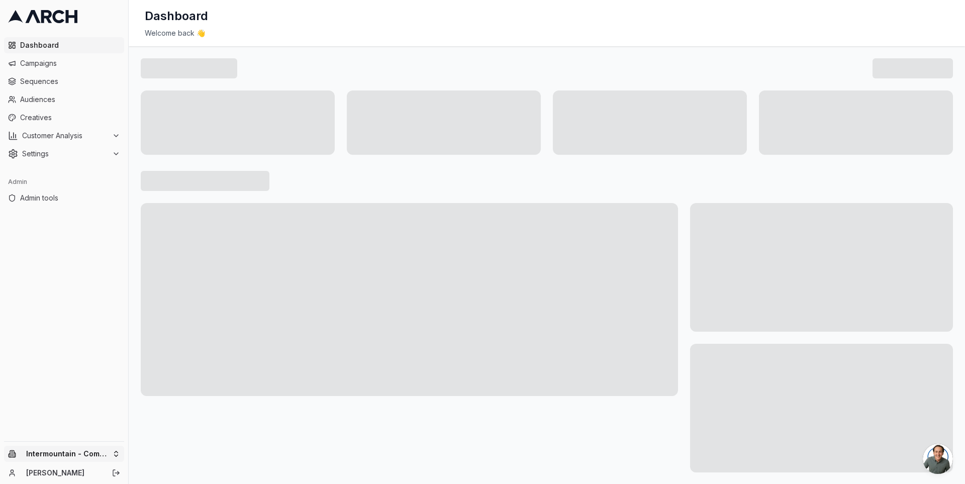
click at [114, 452] on html "Dashboard Campaigns Sequences Audiences Creatives Customer Analysis Settings Ad…" at bounding box center [482, 242] width 965 height 484
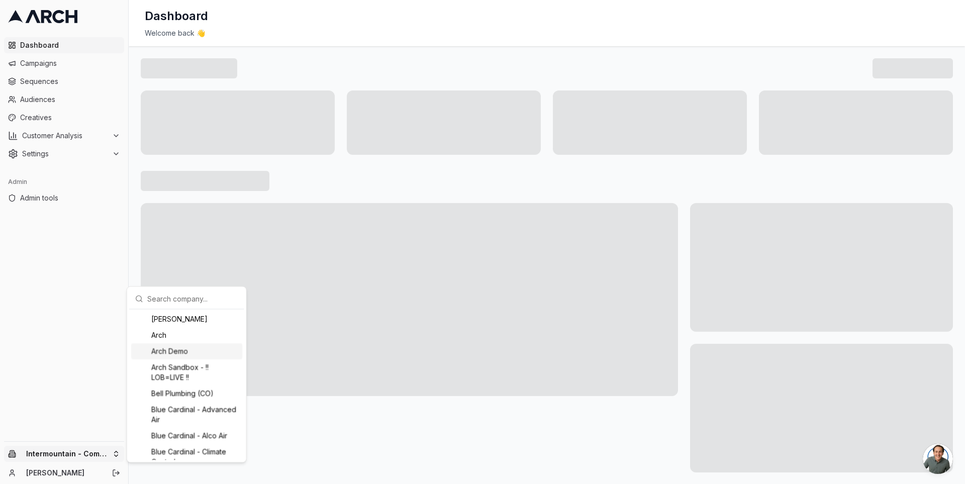
click at [57, 208] on html "Dashboard Campaigns Sequences Audiences Creatives Customer Analysis Settings Ad…" at bounding box center [482, 242] width 965 height 484
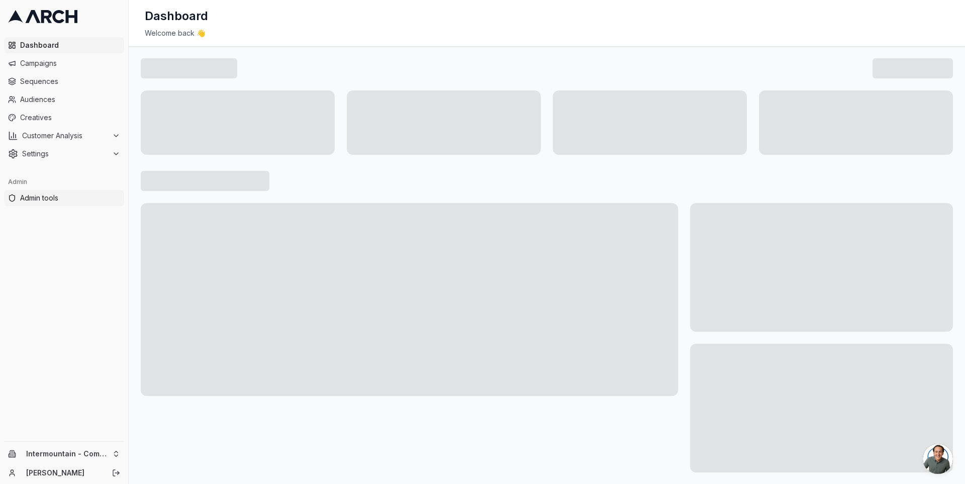
click at [50, 201] on span "Admin tools" at bounding box center [70, 198] width 100 height 10
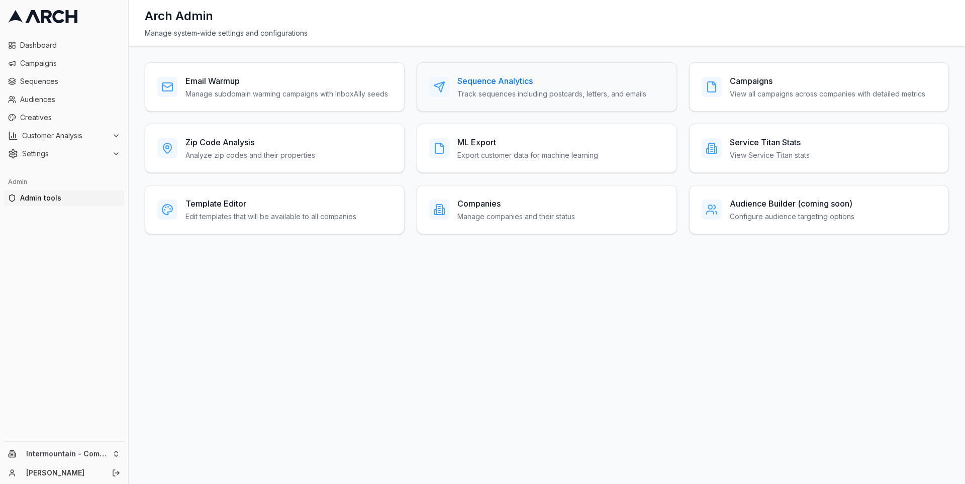
click at [499, 86] on div "Sequence Analytics Track sequences including postcards, letters, and emails" at bounding box center [551, 87] width 189 height 24
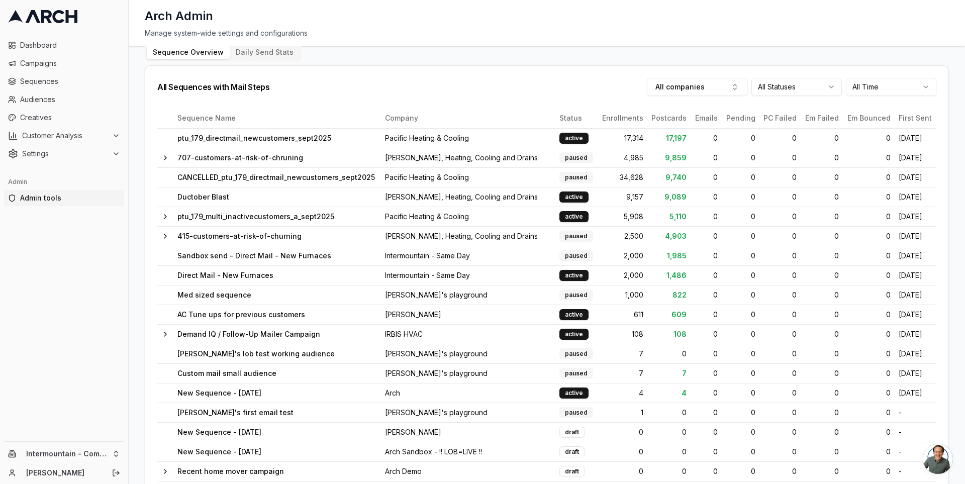
scroll to position [230, 0]
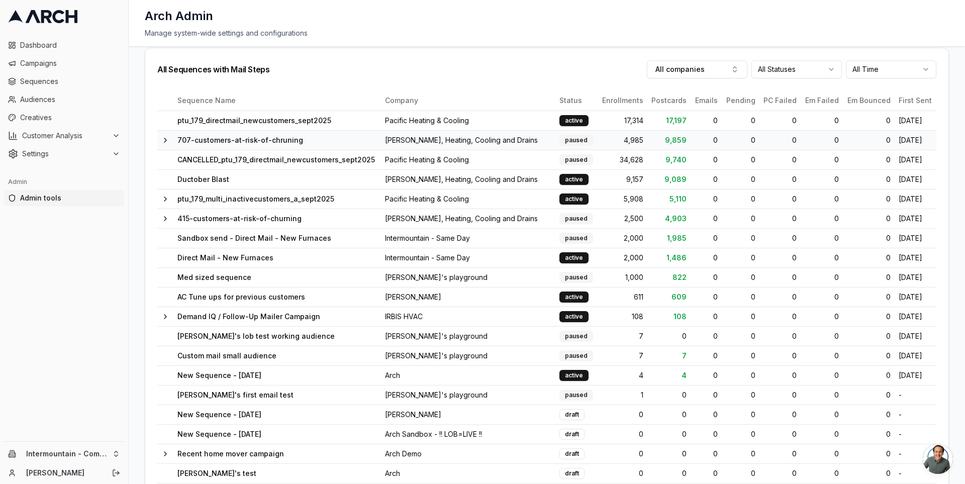
click at [162, 139] on icon at bounding box center [165, 140] width 8 height 8
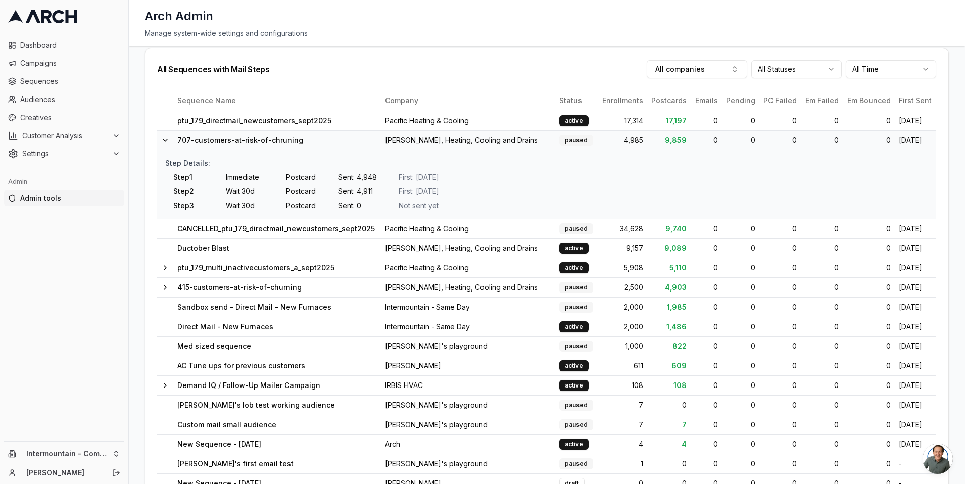
click at [162, 139] on icon at bounding box center [165, 140] width 8 height 8
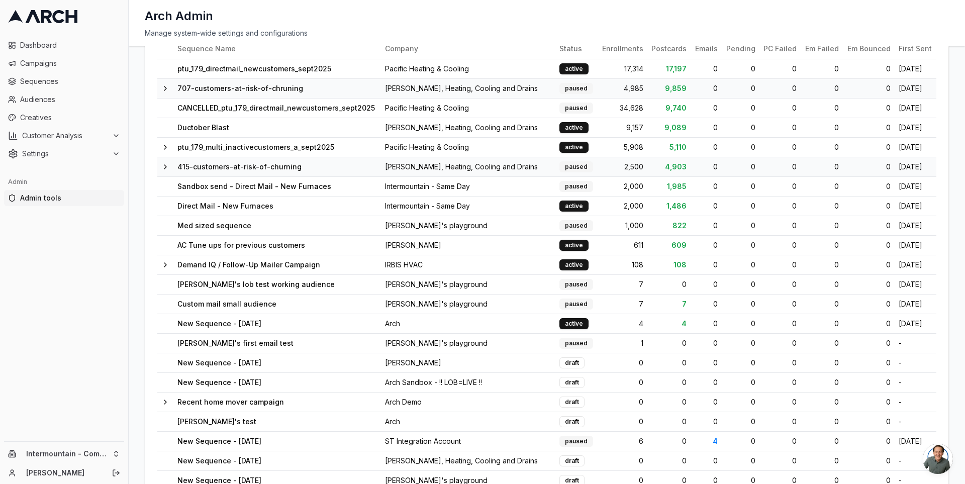
scroll to position [286, 0]
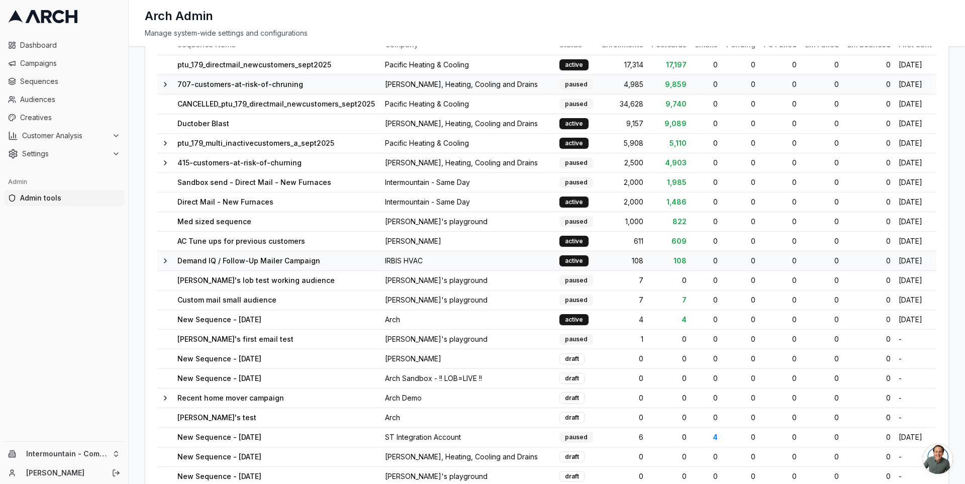
click at [169, 255] on td at bounding box center [165, 261] width 16 height 20
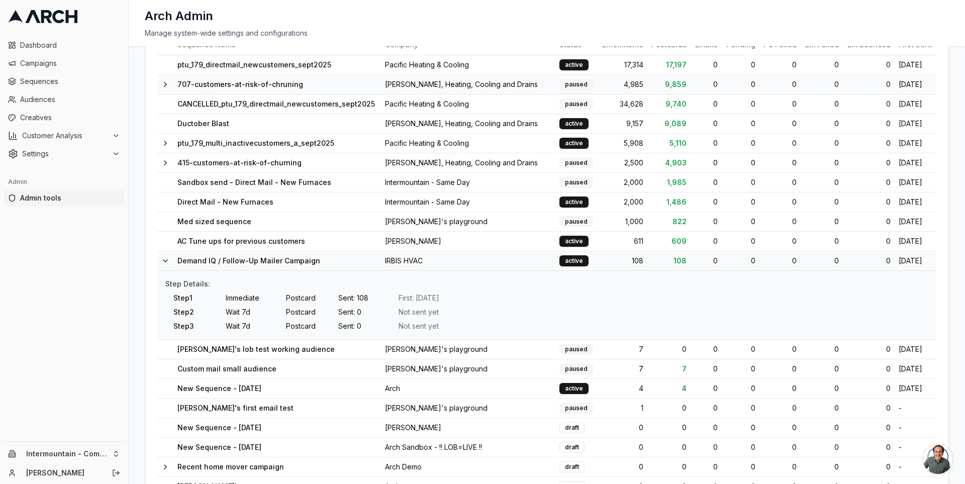
click at [168, 257] on icon at bounding box center [165, 261] width 8 height 8
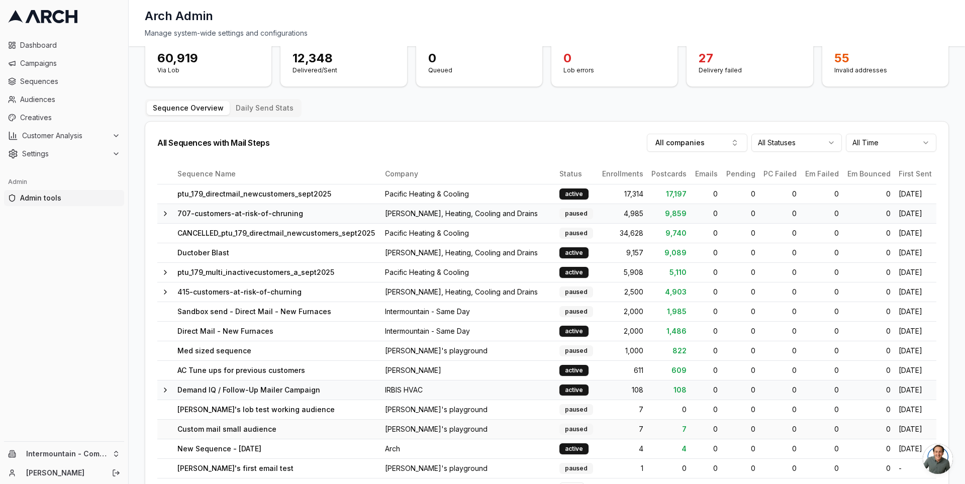
scroll to position [67, 0]
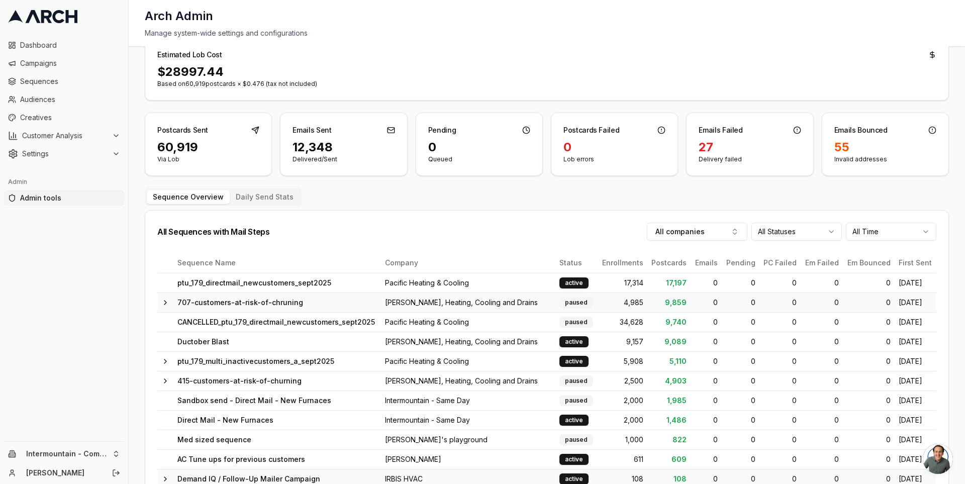
click at [773, 236] on html "Dashboard Campaigns Sequences Audiences Creatives Customer Analysis Settings Ad…" at bounding box center [482, 242] width 965 height 484
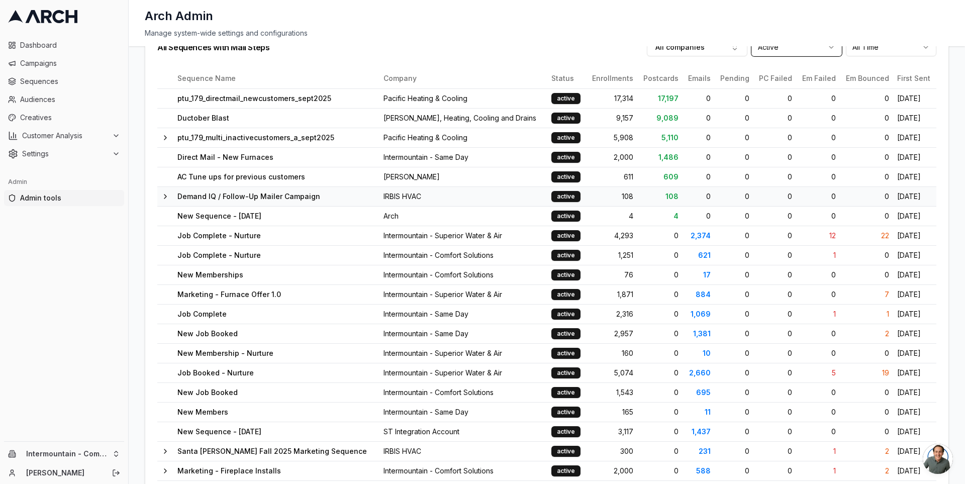
scroll to position [257, 0]
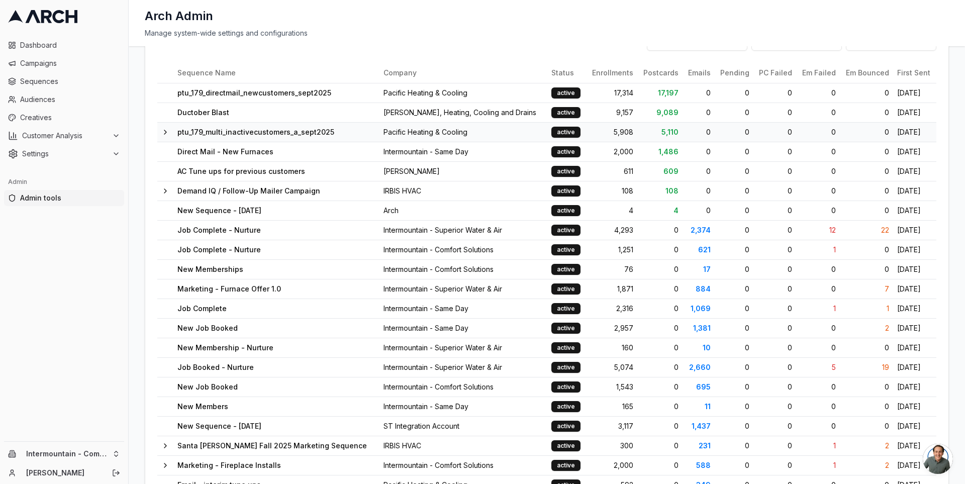
click at [235, 131] on td "ptu_179_multi_inactivecustomers_a_sept2025" at bounding box center [276, 132] width 206 height 20
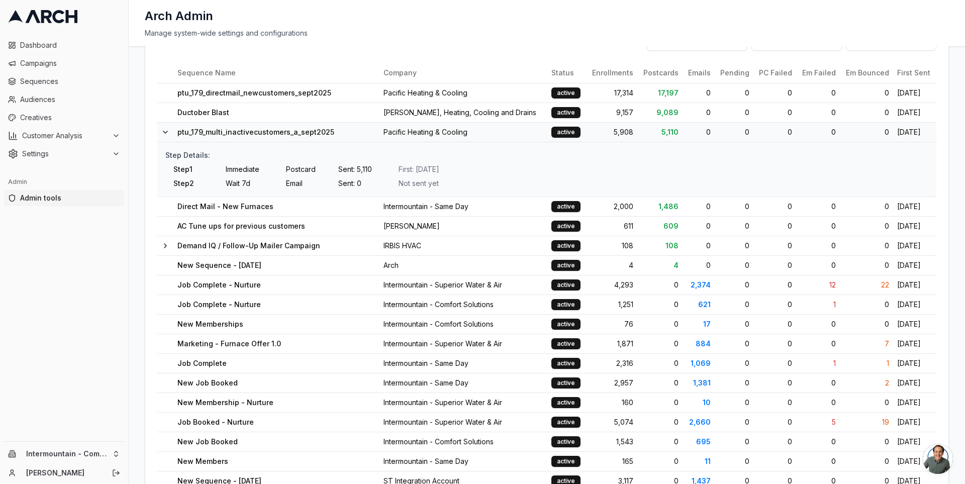
click at [235, 131] on td "ptu_179_multi_inactivecustomers_a_sept2025" at bounding box center [276, 132] width 206 height 20
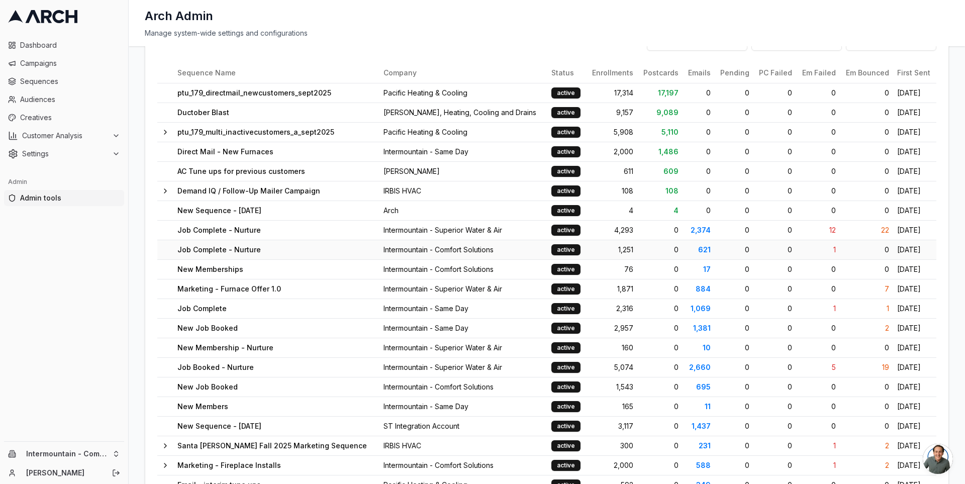
scroll to position [283, 0]
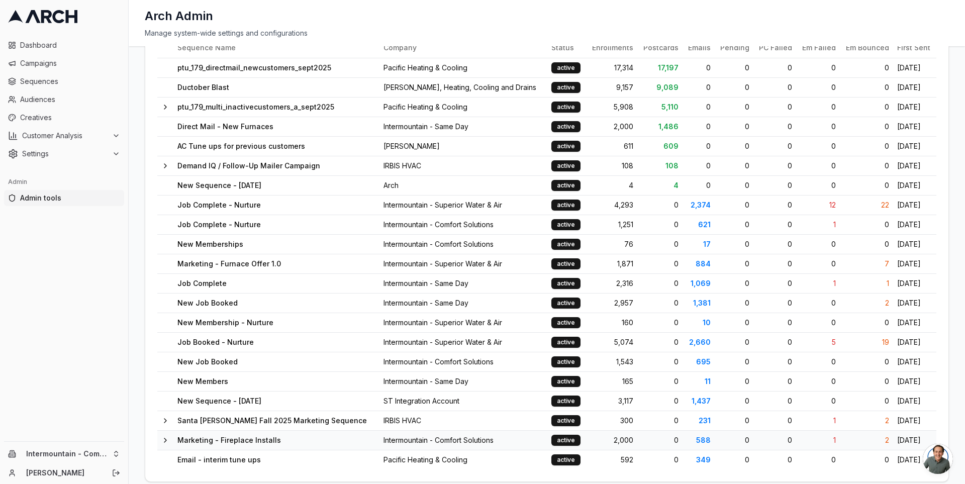
click at [239, 430] on td "Marketing - Fireplace Installs" at bounding box center [276, 440] width 206 height 20
click at [230, 411] on td "Santa Clara Fall 2025 Marketing Sequence" at bounding box center [276, 421] width 206 height 20
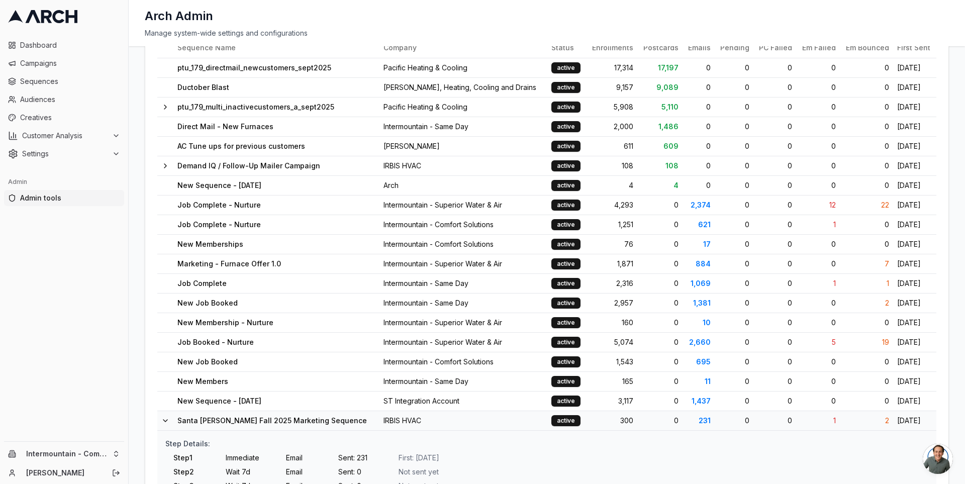
click at [230, 411] on td "Santa Clara Fall 2025 Marketing Sequence" at bounding box center [276, 421] width 206 height 20
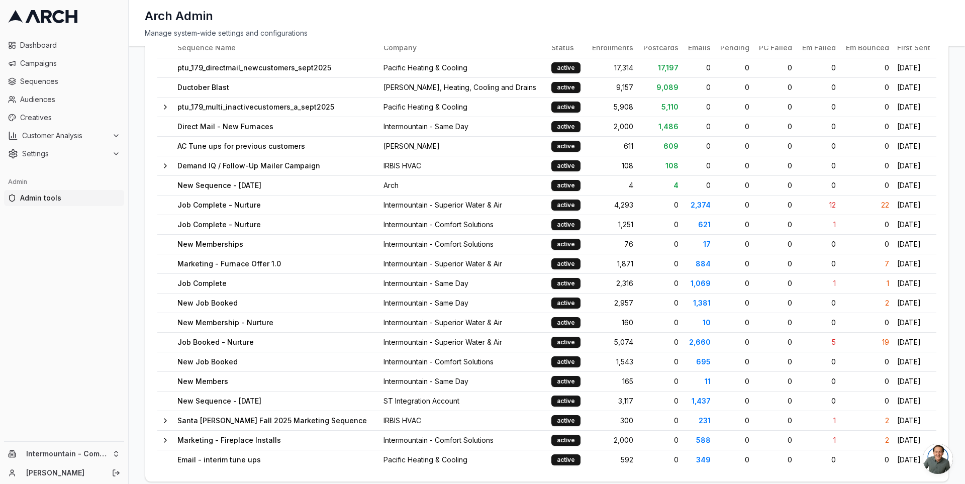
click at [137, 123] on div "Sequence Analytics Track postcards and letters sent through Lob across all sequ…" at bounding box center [547, 265] width 837 height 438
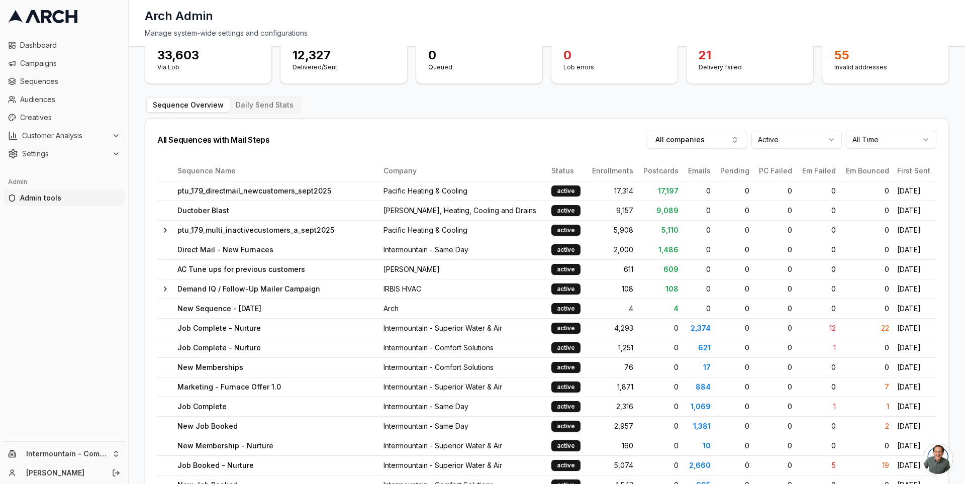
scroll to position [174, 0]
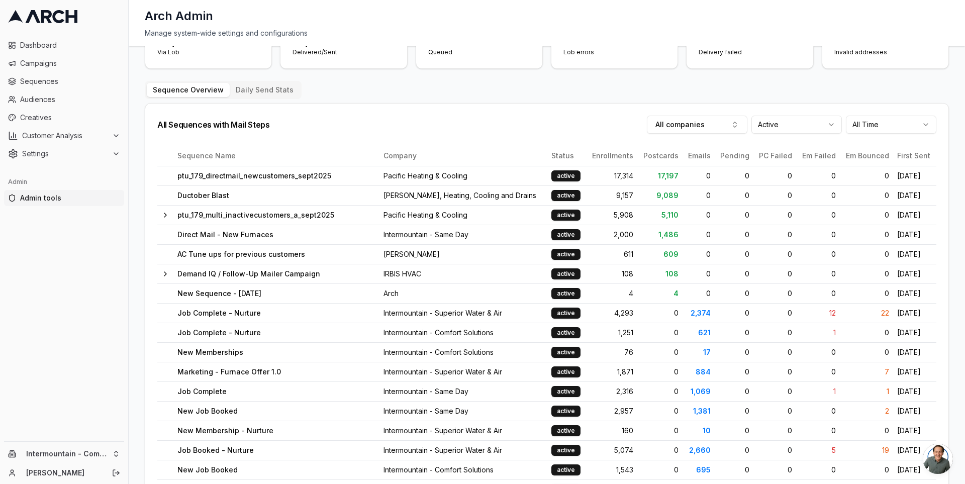
click at [383, 108] on div "All Sequences with Mail Steps All companies Active All Time" at bounding box center [546, 125] width 803 height 42
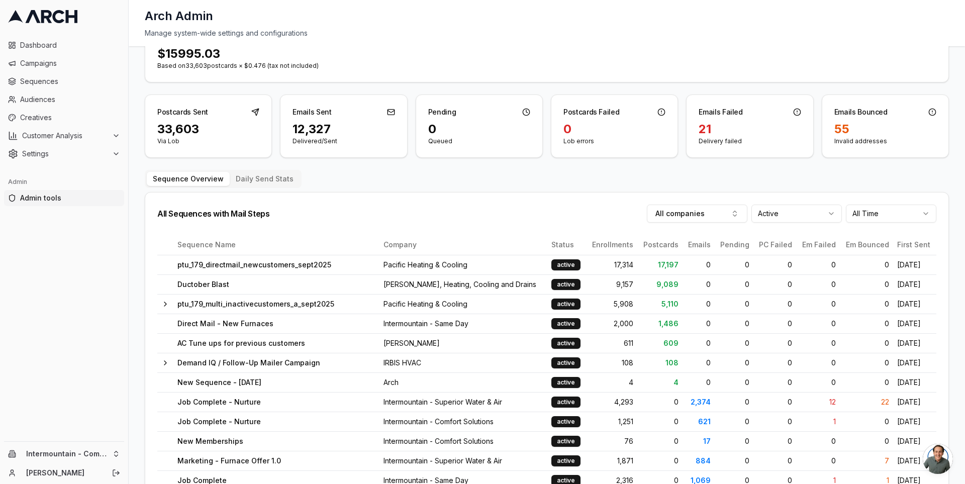
scroll to position [0, 0]
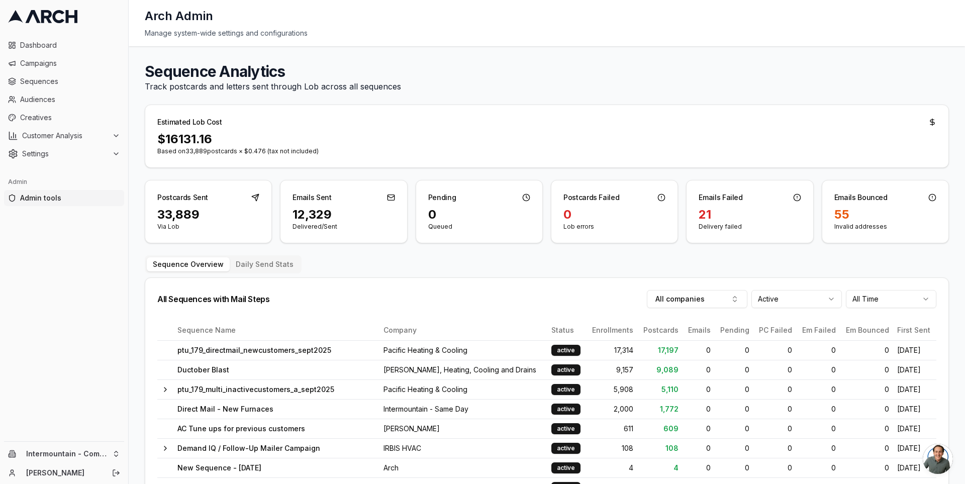
click at [332, 86] on p "Track postcards and letters sent through Lob across all sequences" at bounding box center [547, 86] width 804 height 12
click at [322, 86] on p "Track postcards and letters sent through Lob across all sequences" at bounding box center [547, 86] width 804 height 12
drag, startPoint x: 158, startPoint y: 136, endPoint x: 326, endPoint y: 153, distance: 168.3
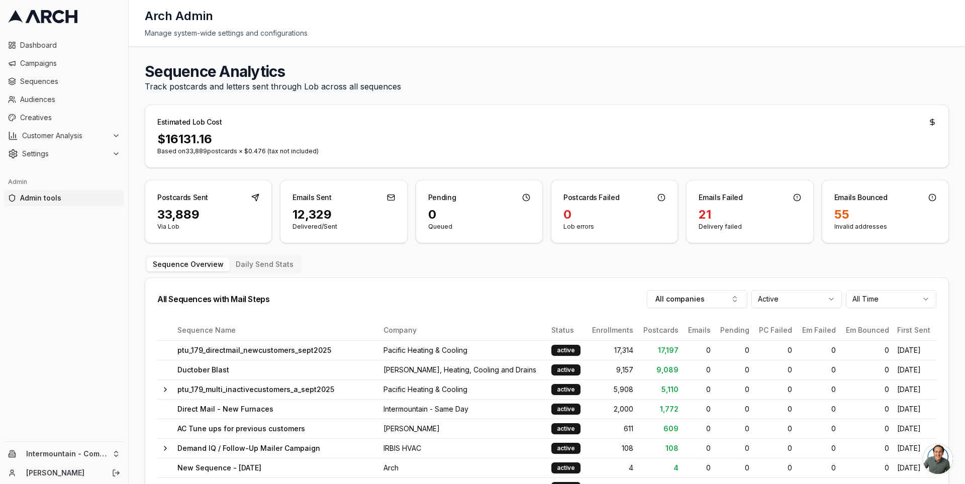
click at [325, 153] on div "$ 16131.16 Based on 33,889 postcards × $0.476 (tax not included)" at bounding box center [546, 149] width 803 height 36
click at [301, 151] on p "Based on 33,889 postcards × $0.476 (tax not included)" at bounding box center [546, 151] width 779 height 8
click at [291, 151] on p "Based on 33,889 postcards × $0.476 (tax not included)" at bounding box center [546, 151] width 779 height 8
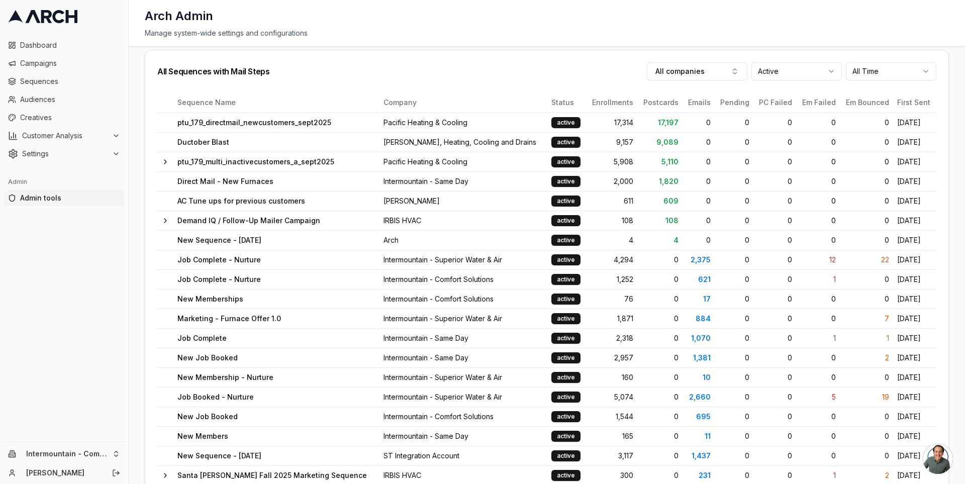
scroll to position [283, 0]
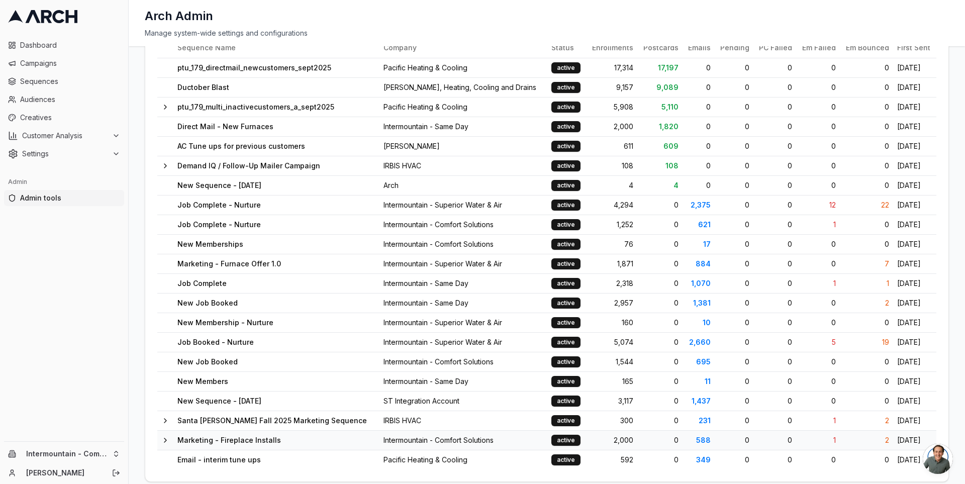
click at [161, 436] on icon at bounding box center [165, 440] width 8 height 8
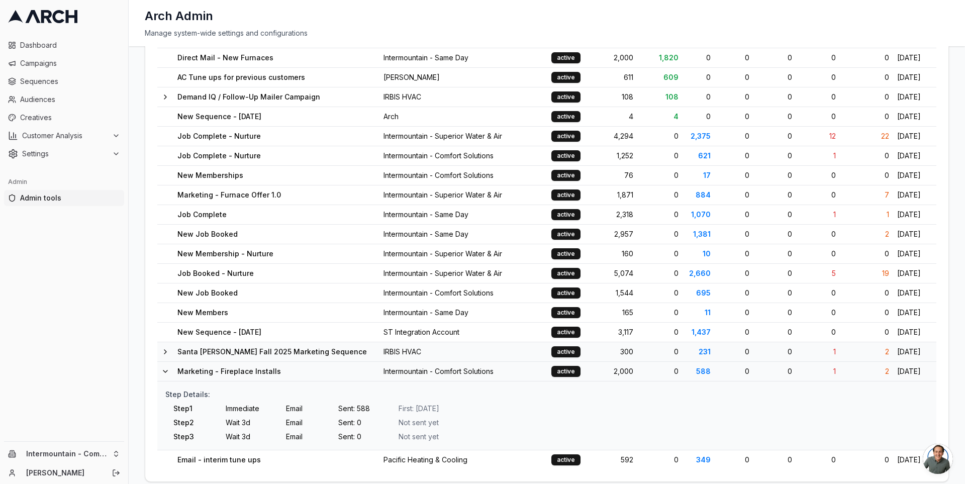
click at [165, 348] on icon at bounding box center [165, 352] width 8 height 8
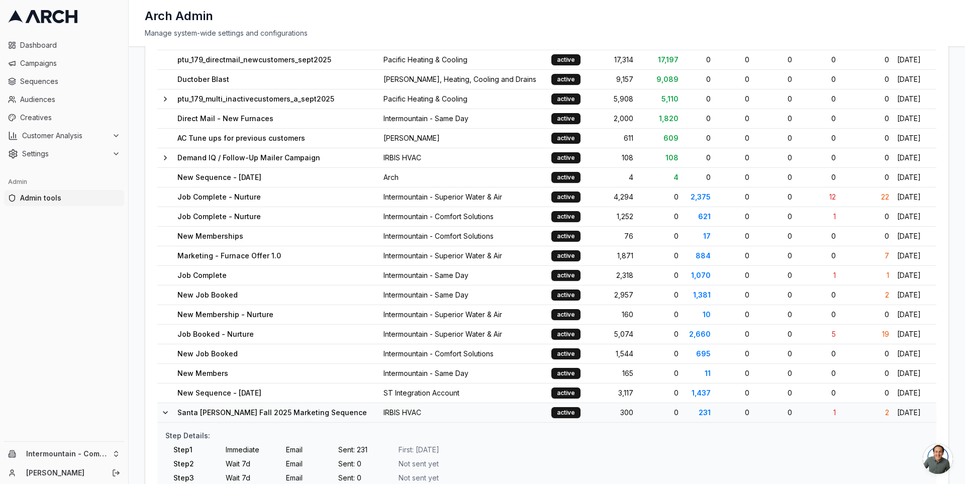
scroll to position [228, 0]
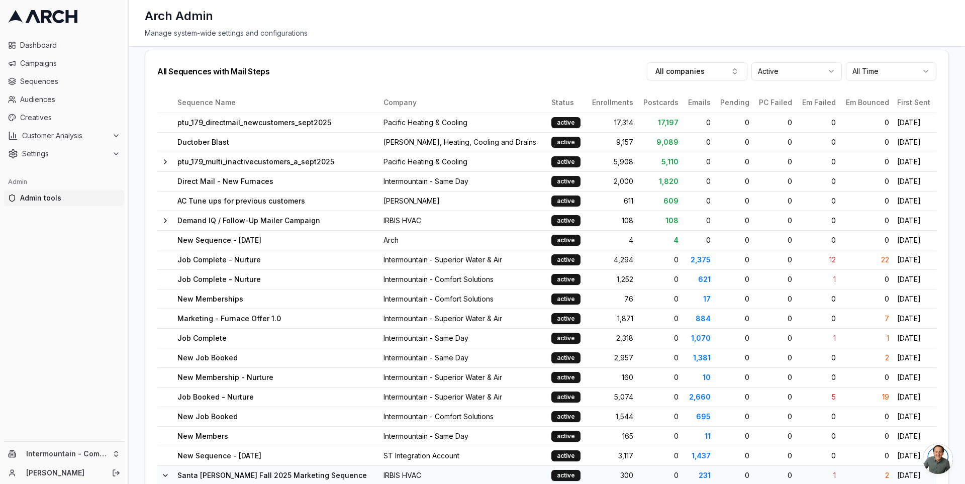
click at [163, 217] on icon at bounding box center [165, 221] width 8 height 8
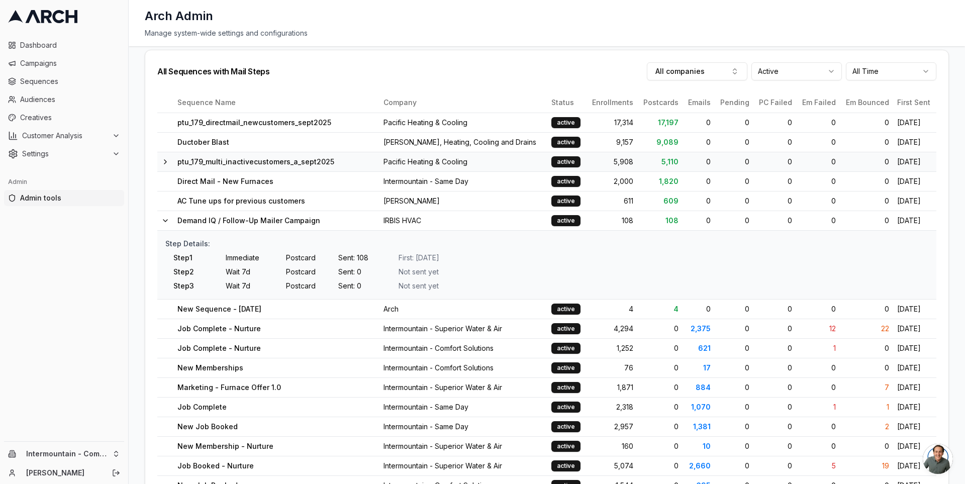
click at [165, 158] on icon at bounding box center [165, 162] width 8 height 8
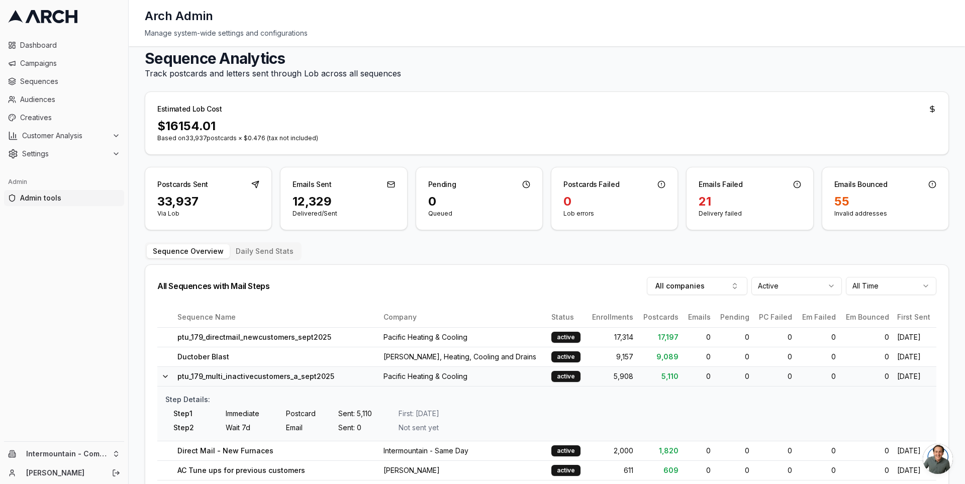
scroll to position [0, 0]
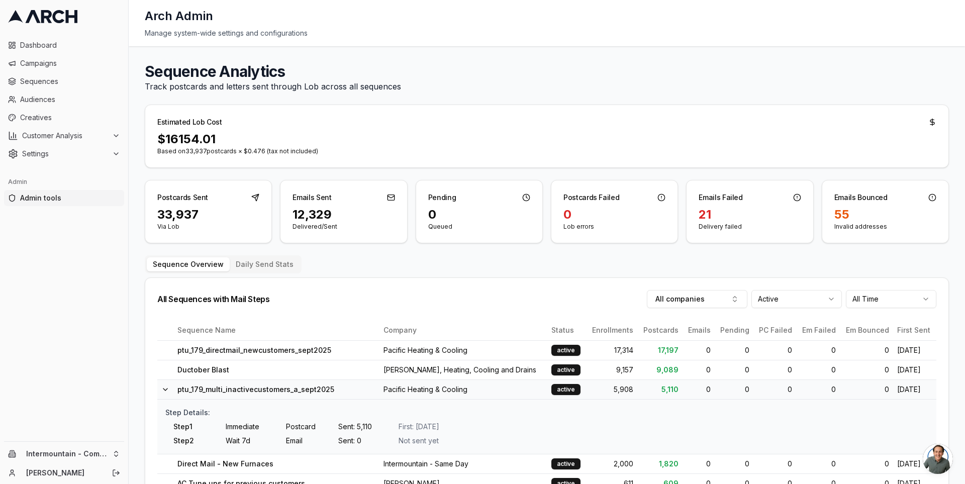
click at [798, 297] on html "Dashboard Campaigns Sequences Audiences Creatives Customer Analysis Settings Ad…" at bounding box center [482, 242] width 965 height 484
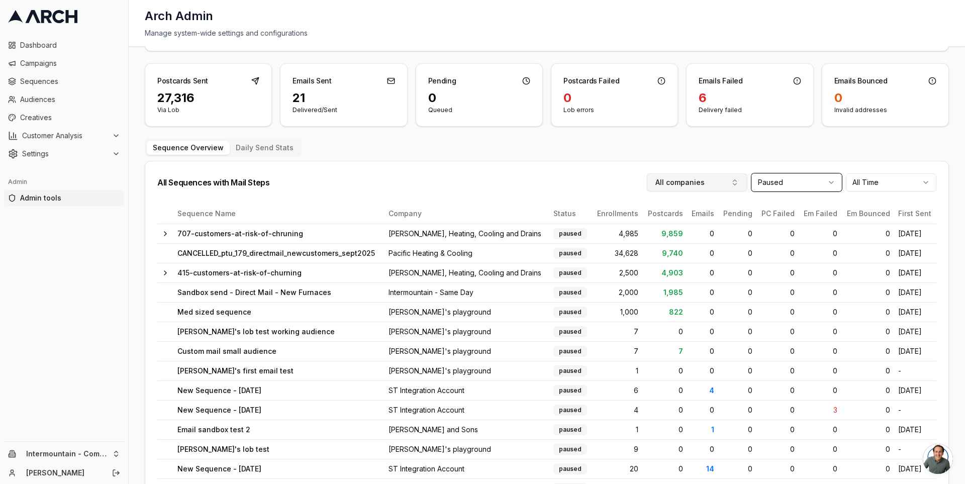
scroll to position [111, 0]
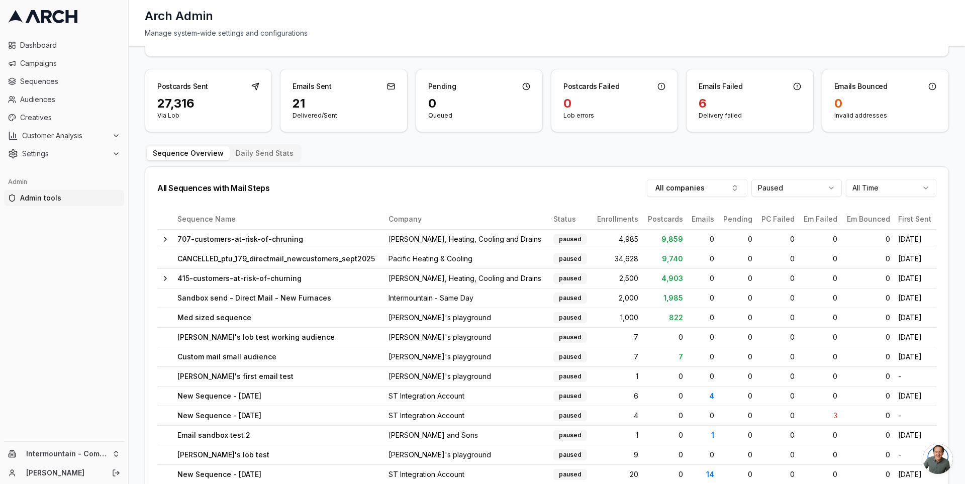
click at [787, 185] on html "Dashboard Campaigns Sequences Audiences Creatives Customer Analysis Settings Ad…" at bounding box center [482, 242] width 965 height 484
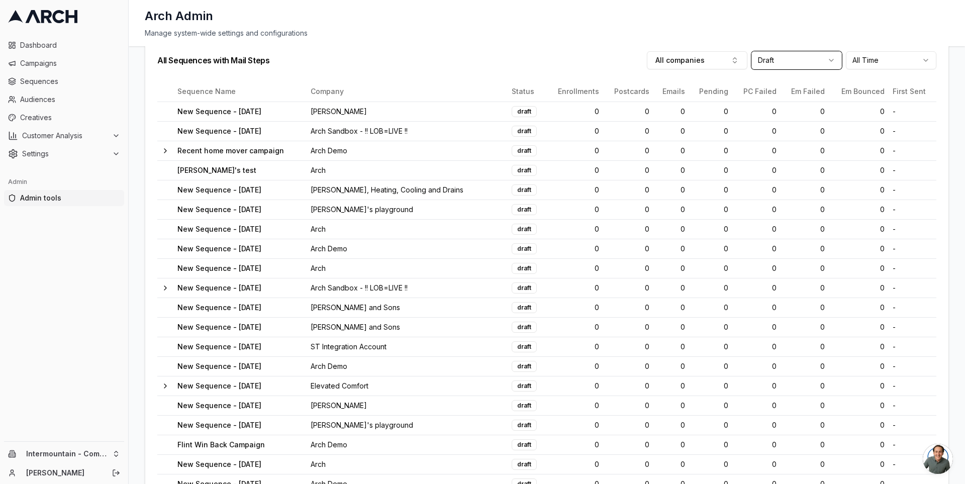
scroll to position [116, 0]
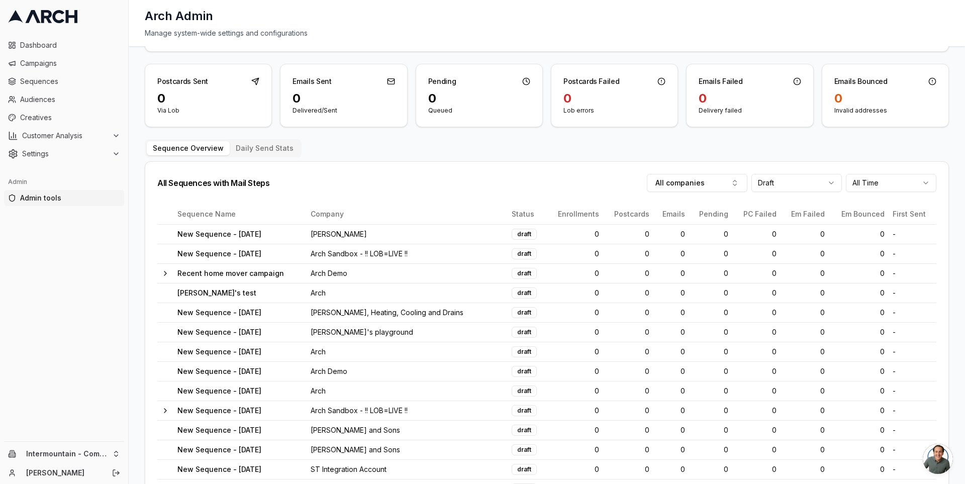
click at [789, 180] on html "Dashboard Campaigns Sequences Audiences Creatives Customer Analysis Settings Ad…" at bounding box center [482, 242] width 965 height 484
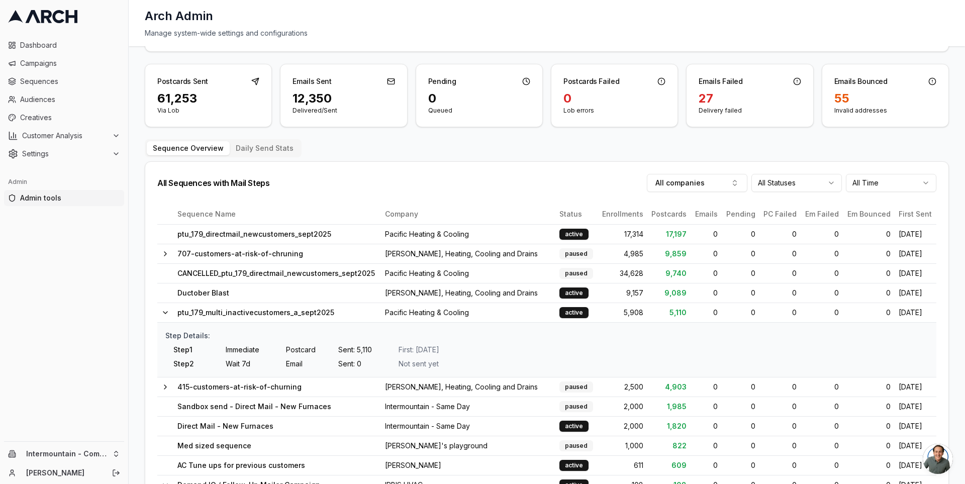
click at [757, 181] on html "Dashboard Campaigns Sequences Audiences Creatives Customer Analysis Settings Ad…" at bounding box center [482, 242] width 965 height 484
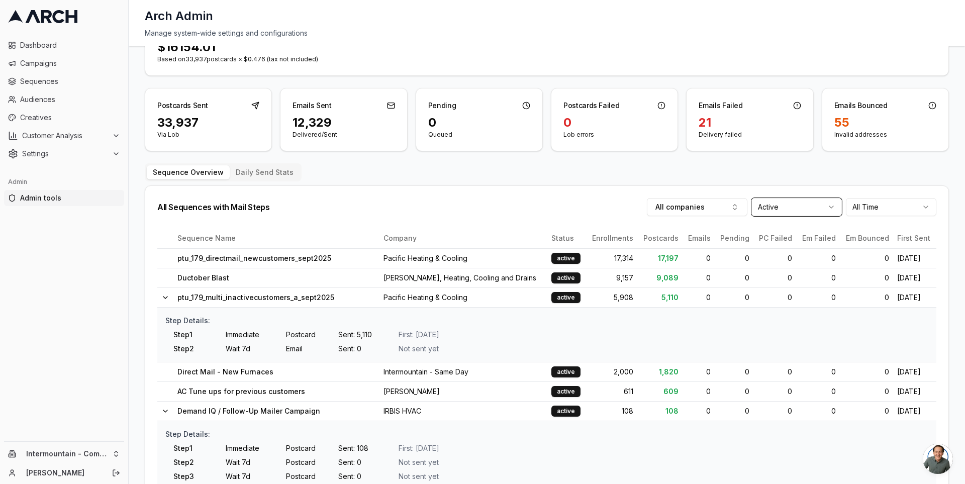
scroll to position [0, 0]
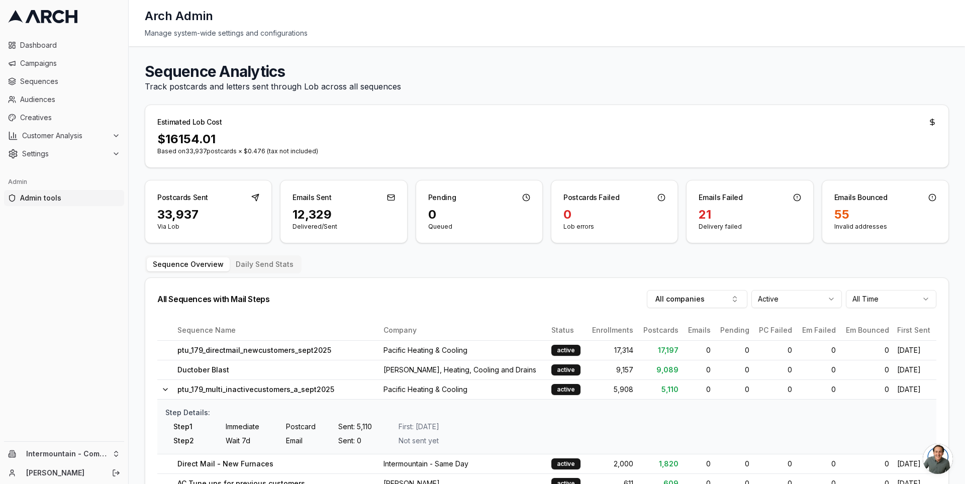
click at [201, 76] on h1 "Sequence Analytics" at bounding box center [547, 71] width 804 height 18
click at [232, 74] on h1 "Sequence Analytics" at bounding box center [547, 71] width 804 height 18
click at [49, 21] on icon at bounding box center [46, 16] width 11 height 13
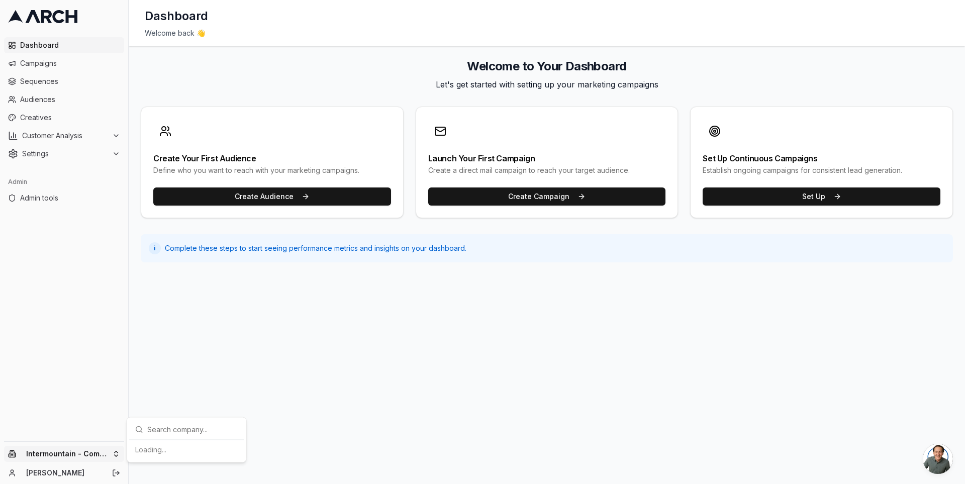
click at [86, 459] on html "Dashboard Campaigns Sequences Audiences Creatives Customer Analysis Settings Ad…" at bounding box center [482, 242] width 965 height 484
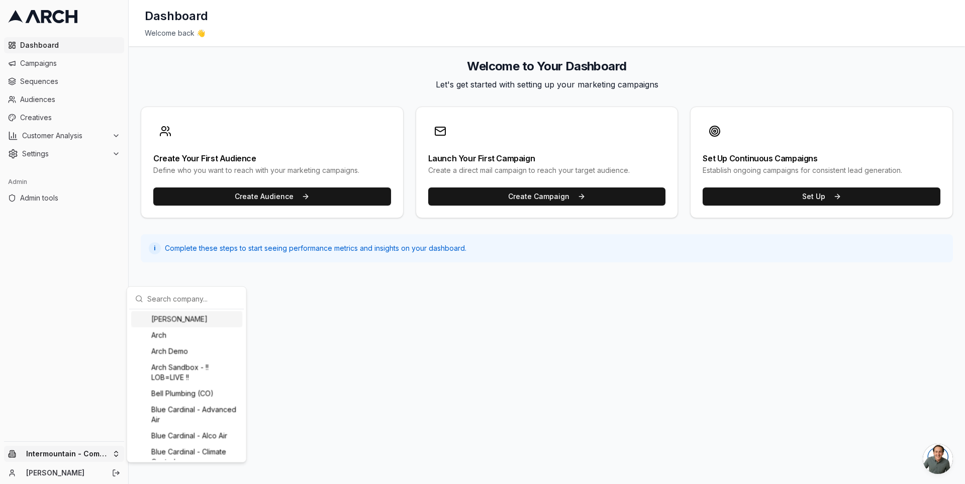
click at [182, 298] on input "text" at bounding box center [192, 299] width 91 height 20
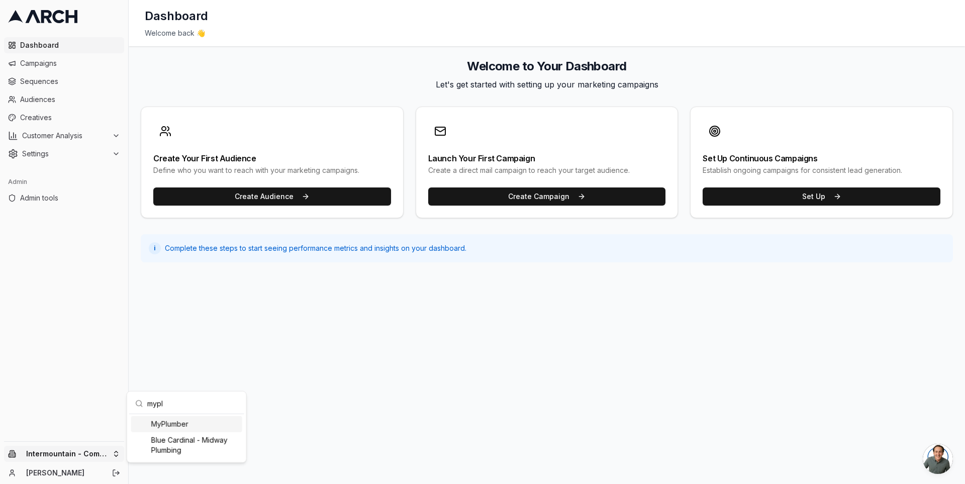
type input "myplu"
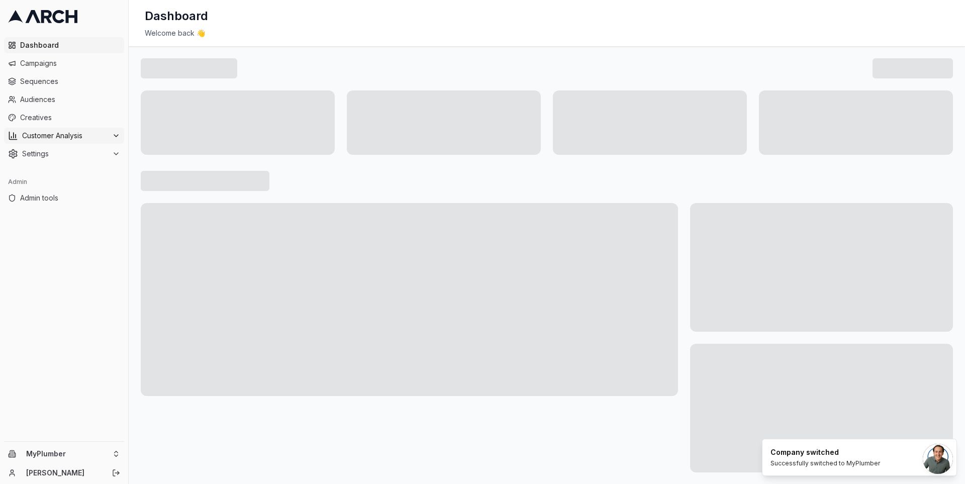
click at [76, 135] on span "Customer Analysis" at bounding box center [65, 136] width 86 height 10
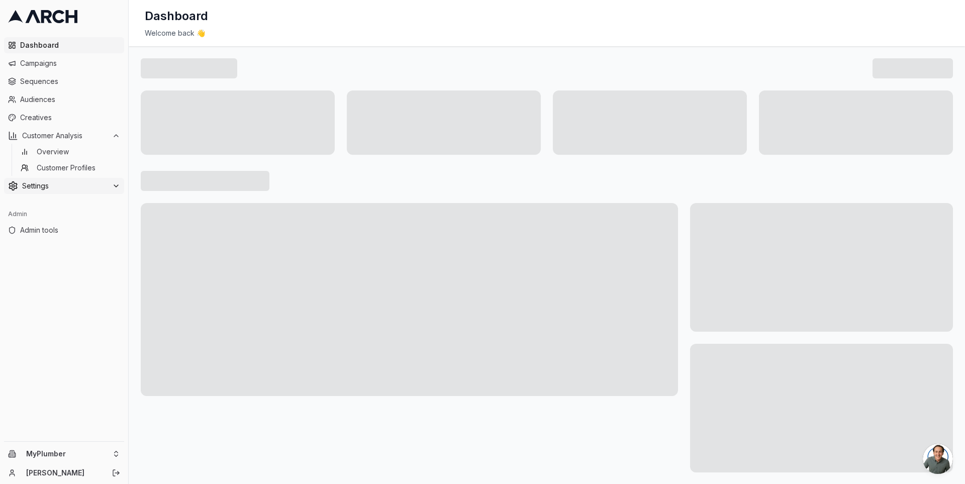
click at [88, 189] on span "Settings" at bounding box center [65, 186] width 86 height 10
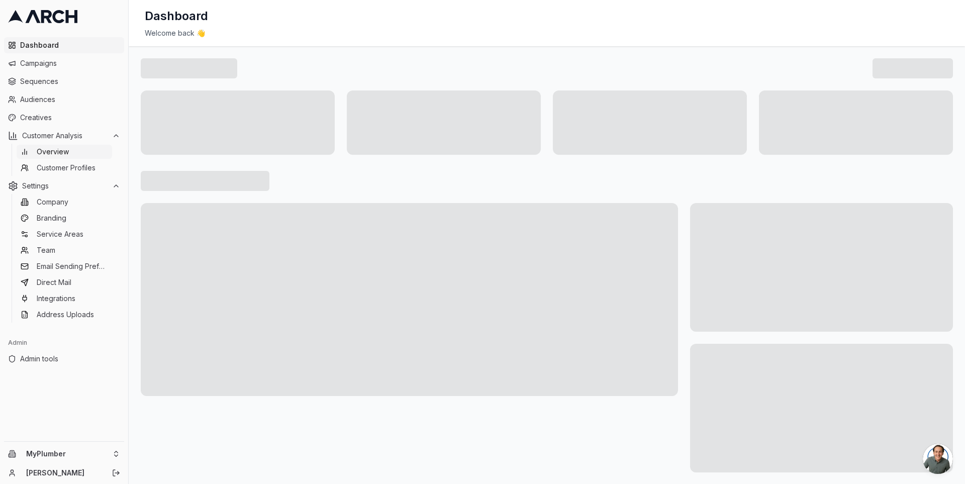
click at [76, 150] on link "Overview" at bounding box center [65, 152] width 96 height 14
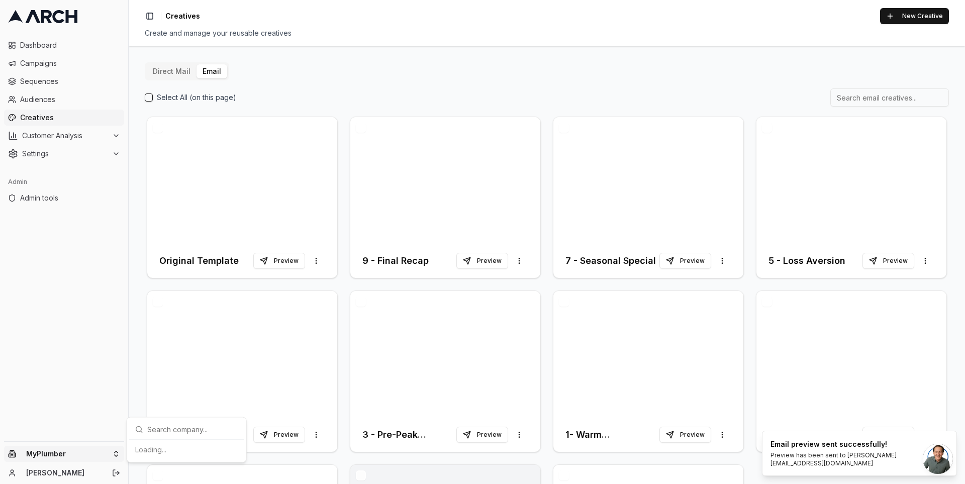
click at [116, 454] on html "Dashboard Campaigns Sequences Audiences Creatives Customer Analysis Settings Ad…" at bounding box center [482, 242] width 965 height 484
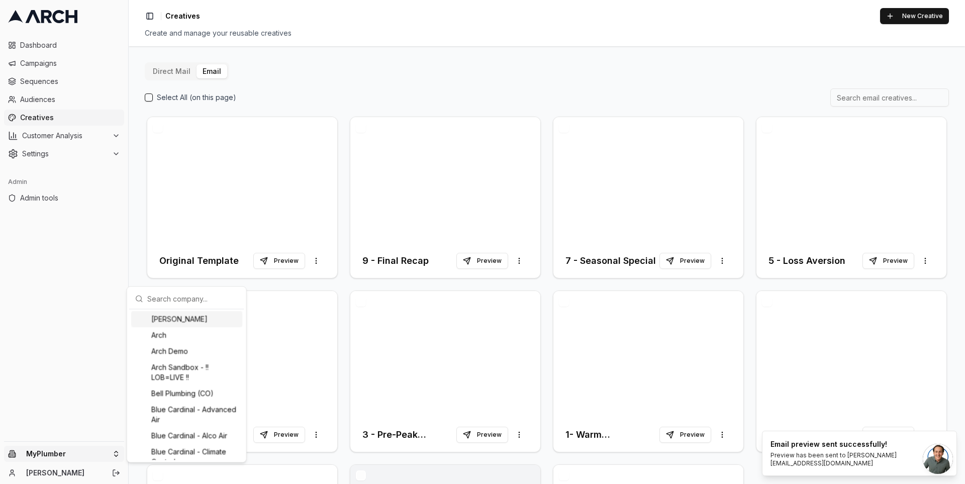
click at [183, 297] on input "text" at bounding box center [192, 299] width 91 height 20
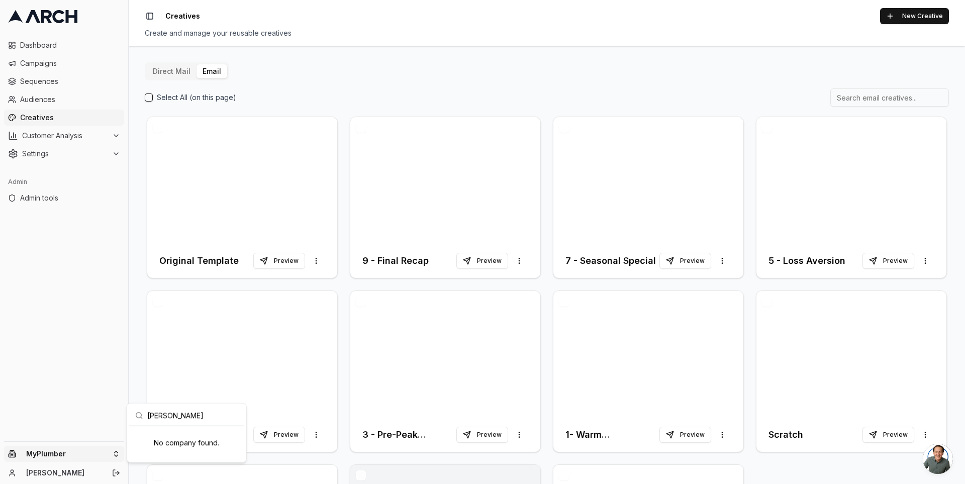
type input "[PERSON_NAME]"
type input "paciifc"
